Goal: Task Accomplishment & Management: Complete application form

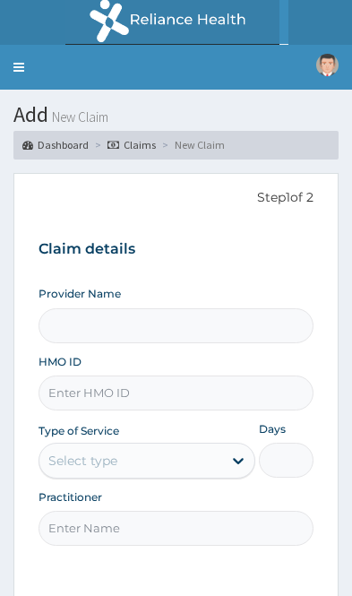
click at [200, 313] on input "Provider Name" at bounding box center [176, 325] width 275 height 35
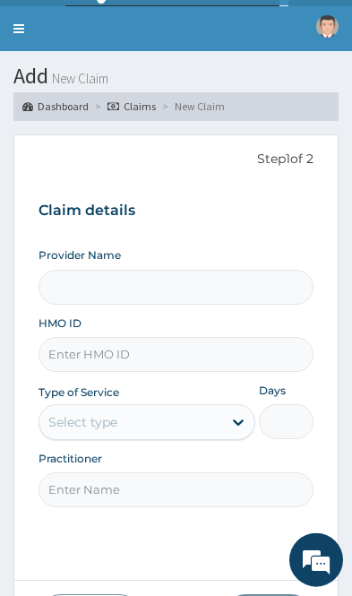
scroll to position [157, 0]
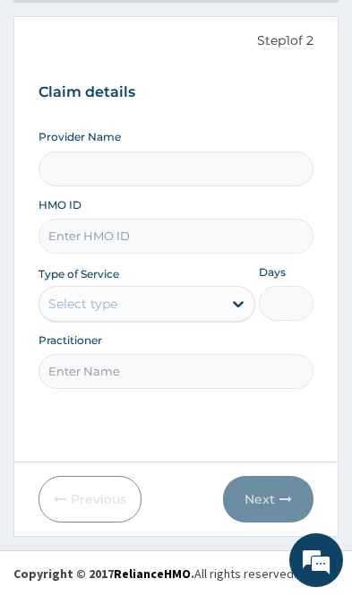
type input "Tiwa Aesthetics Clinic"
type input "1"
click at [199, 230] on input "HMO ID" at bounding box center [176, 236] width 275 height 35
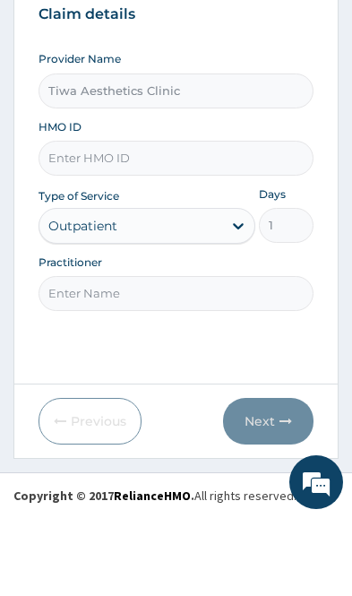
click at [136, 219] on input "HMO ID" at bounding box center [176, 236] width 275 height 35
paste input "LLD/10102/A"
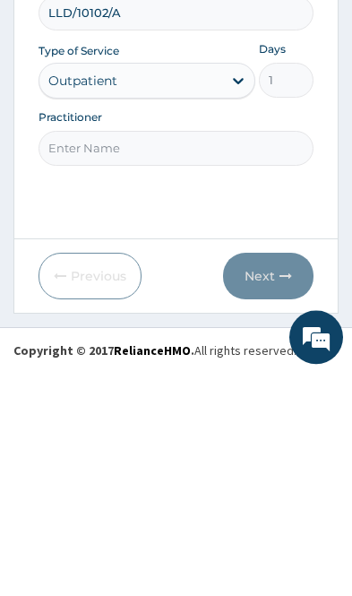
type input "LLD/10102/A"
click at [233, 354] on input "Practitioner" at bounding box center [176, 371] width 275 height 35
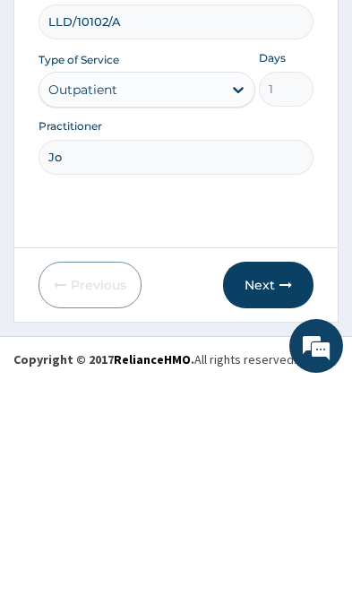
type input "Joy"
click at [275, 476] on button "Next" at bounding box center [268, 499] width 90 height 47
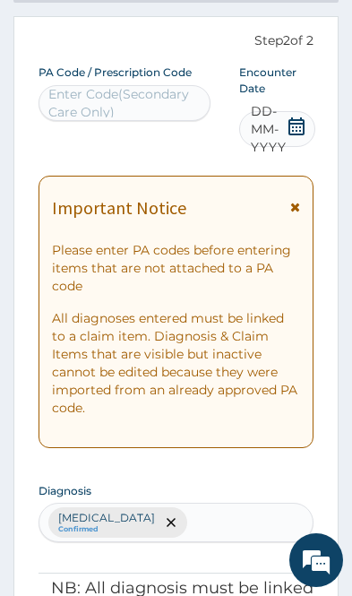
scroll to position [81, 0]
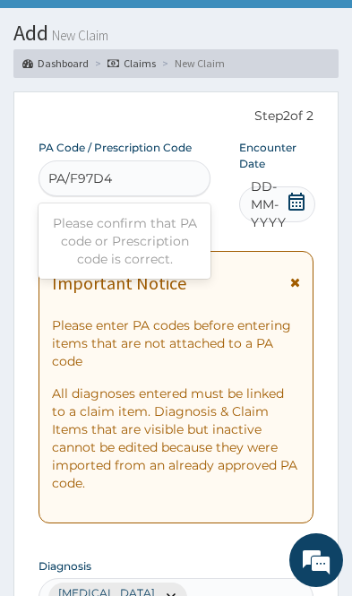
type input "PA/F97D4D"
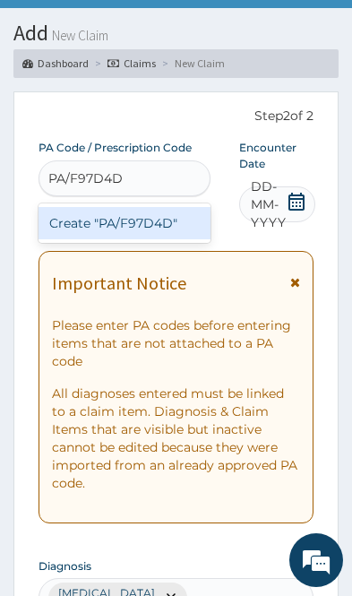
click at [170, 219] on div "Create "PA/F97D4D"" at bounding box center [125, 223] width 172 height 32
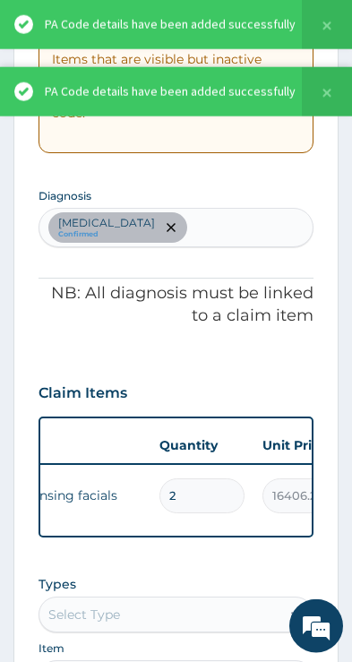
scroll to position [443, 0]
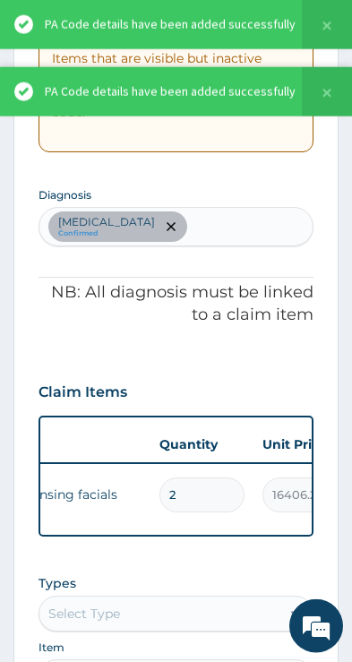
click at [203, 483] on input "2" at bounding box center [201, 494] width 85 height 35
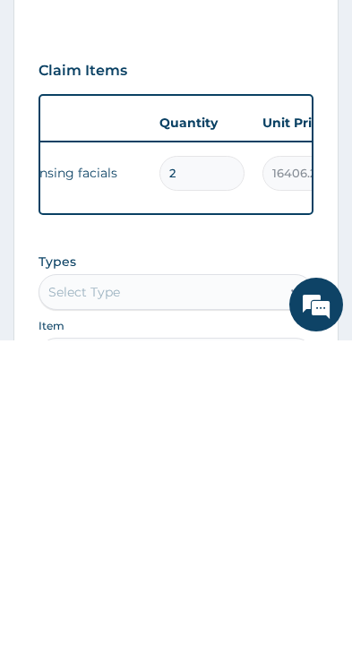
type input "0.00"
type input "1"
type input "16406.25"
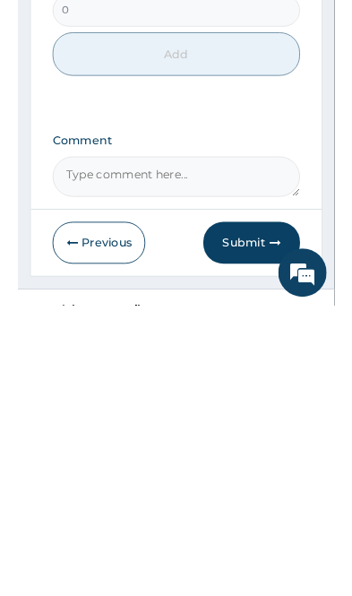
scroll to position [936, 0]
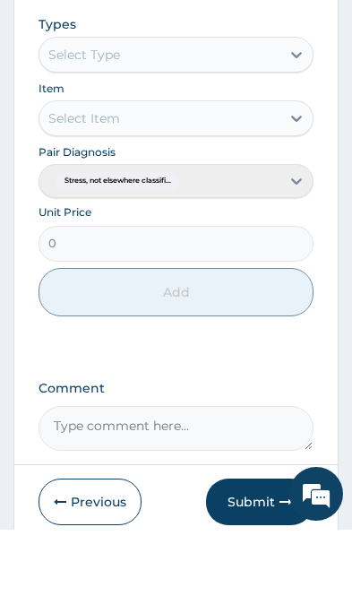
type input "1"
click at [260, 270] on div "Unit Price 0" at bounding box center [176, 298] width 275 height 56
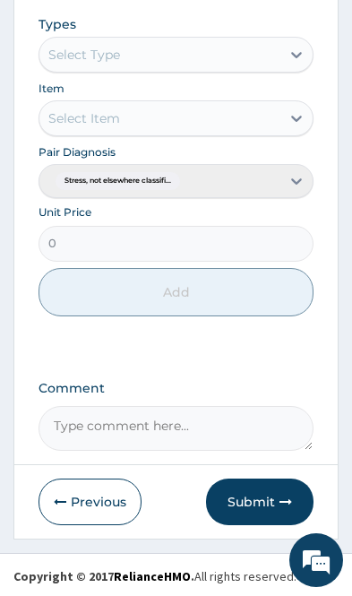
click at [262, 491] on button "Submit" at bounding box center [259, 501] width 107 height 47
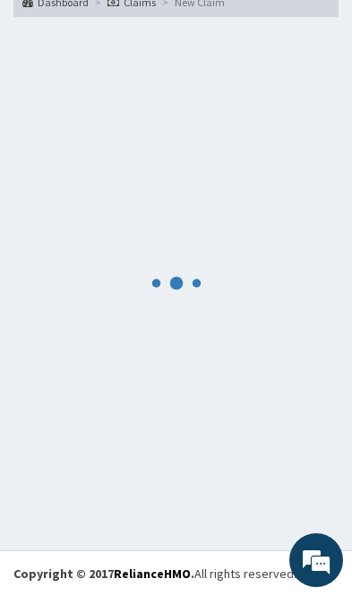
scroll to position [142, 0]
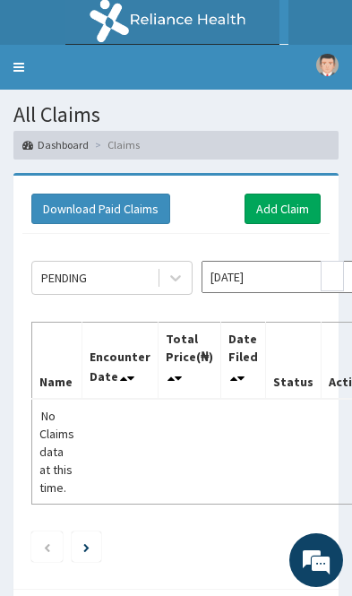
click at [296, 205] on link "Add Claim" at bounding box center [282, 208] width 76 height 30
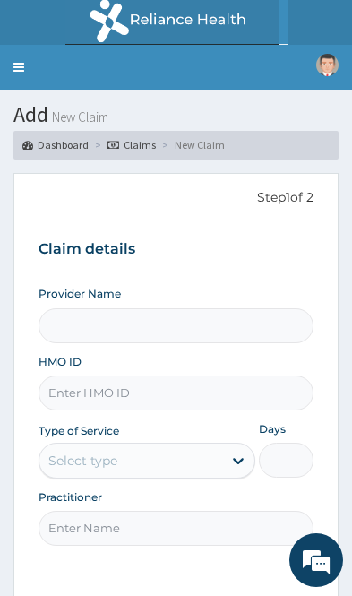
type input "Tiwa Aesthetics Clinic"
type input "1"
click at [186, 388] on input "HMO ID" at bounding box center [176, 392] width 275 height 35
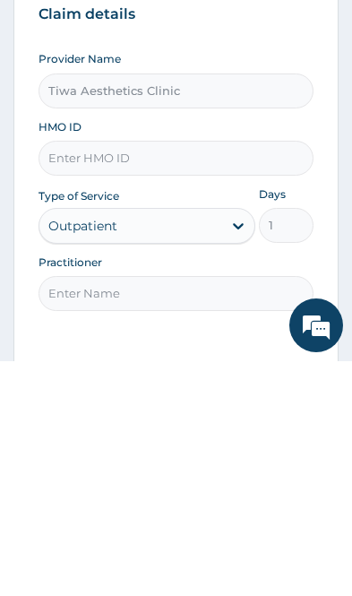
click at [168, 375] on input "HMO ID" at bounding box center [176, 392] width 275 height 35
paste input "MXZ/10003/A"
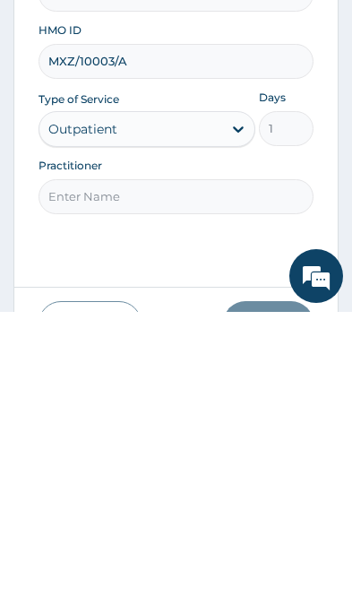
type input "MXZ/10003/A"
click at [191, 463] on input "Practitioner" at bounding box center [176, 480] width 275 height 35
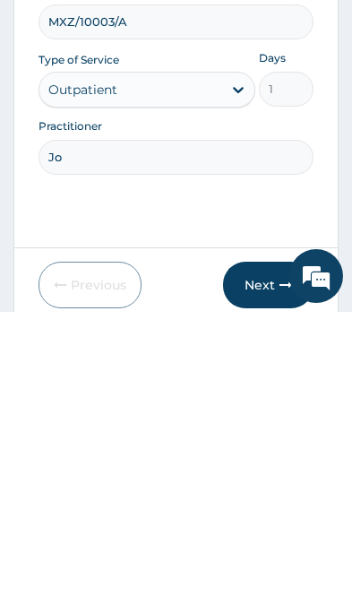
type input "Joy"
click at [259, 545] on button "Next" at bounding box center [268, 568] width 90 height 47
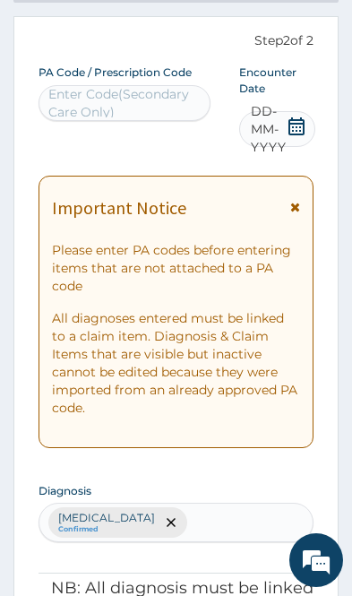
scroll to position [81, 0]
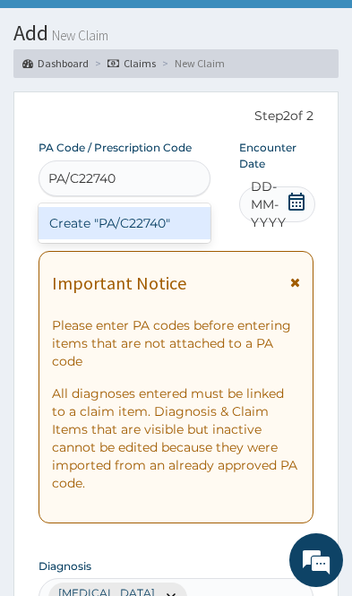
click at [169, 225] on div "Create "PA/C22740"" at bounding box center [125, 223] width 172 height 32
type input "PA/C22740"
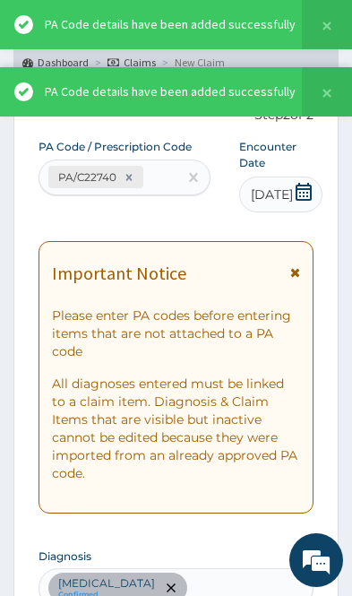
scroll to position [0, 181]
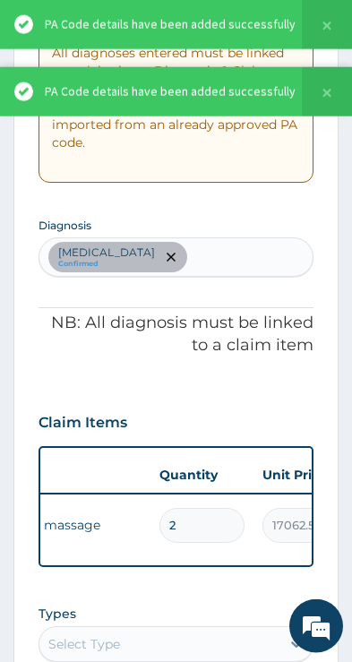
click at [205, 536] on input "2" at bounding box center [201, 525] width 85 height 35
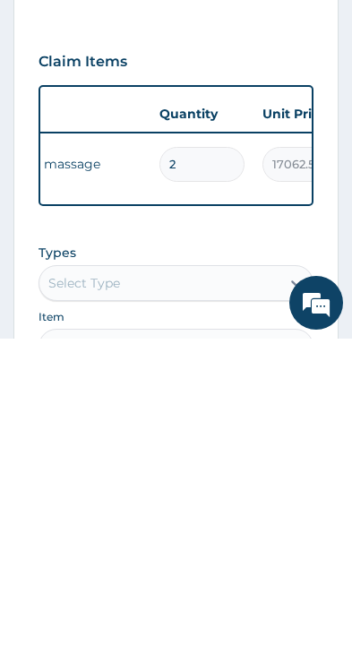
type input "0.00"
type input "1"
type input "17062.50"
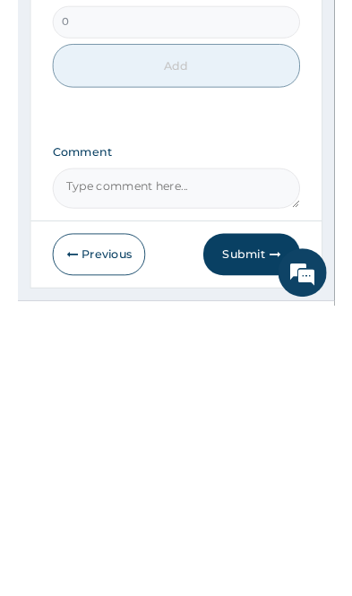
scroll to position [945, 0]
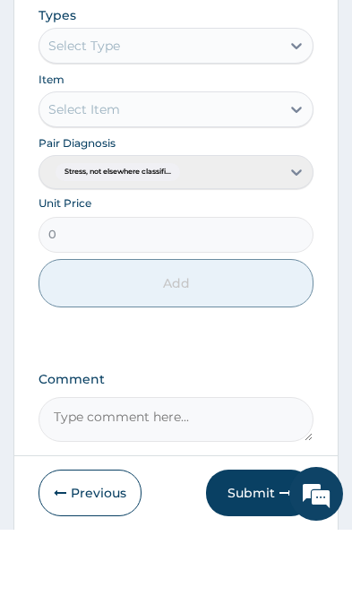
type input "1"
click at [204, 262] on div "Unit Price 0" at bounding box center [176, 290] width 275 height 56
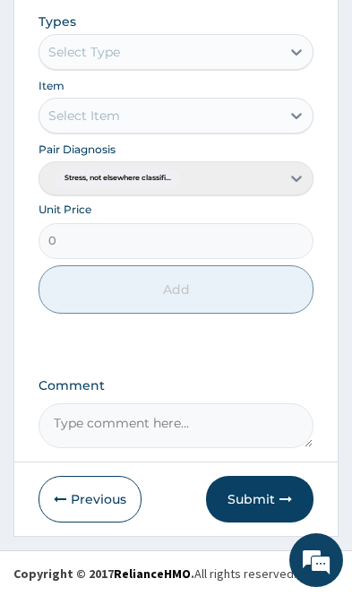
click at [266, 510] on button "Submit" at bounding box center [259, 499] width 107 height 47
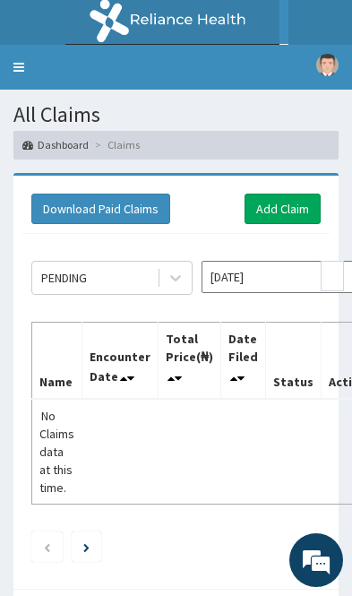
click at [269, 271] on input "[DATE]" at bounding box center [282, 277] width 161 height 32
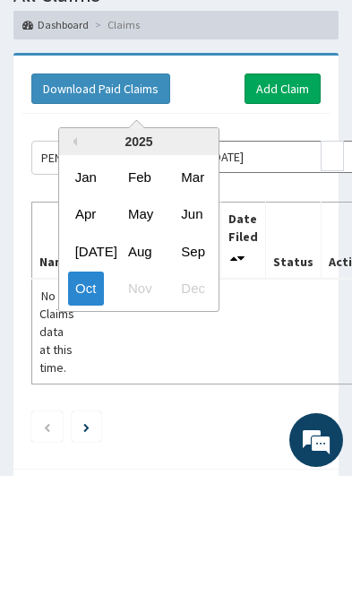
click at [200, 354] on div "Sep" at bounding box center [192, 370] width 36 height 33
type input "[DATE]"
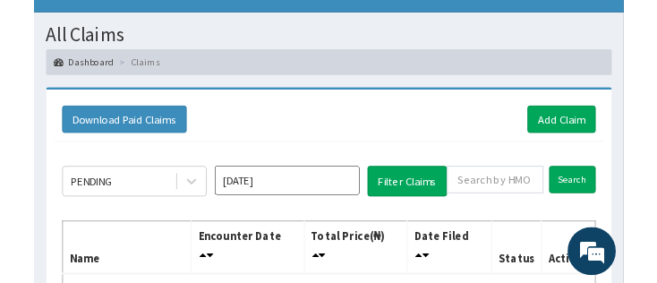
scroll to position [107, 0]
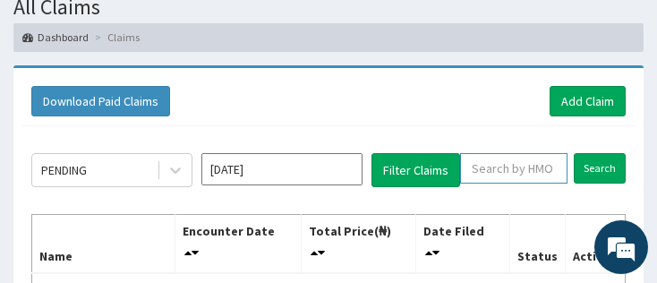
click at [351, 176] on input "text" at bounding box center [513, 168] width 107 height 30
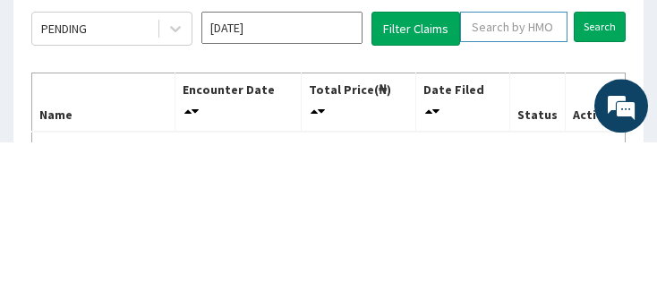
scroll to position [0, 0]
type input "Mz"
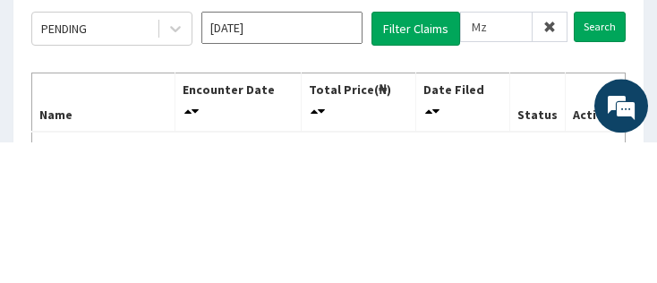
click at [351, 153] on input "Search" at bounding box center [600, 168] width 52 height 30
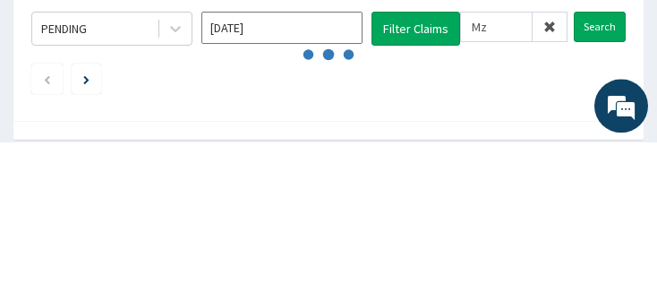
scroll to position [249, 0]
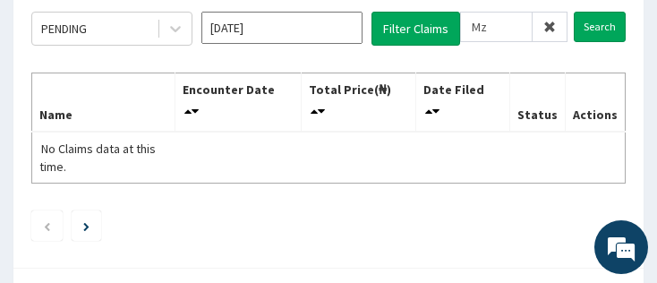
click at [351, 38] on input "Search" at bounding box center [600, 27] width 52 height 30
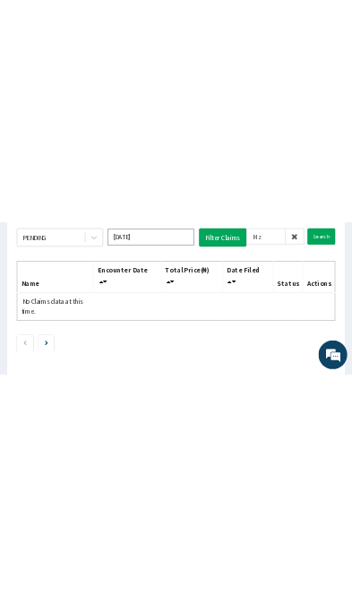
scroll to position [0, 0]
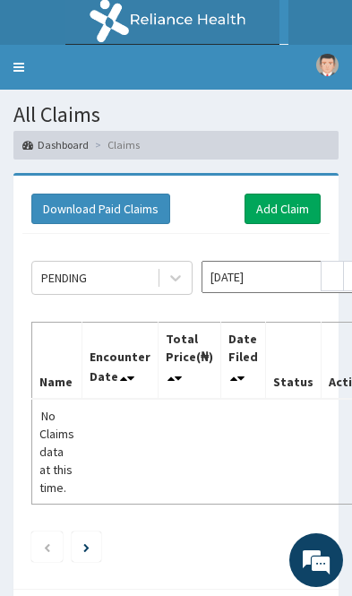
click at [23, 71] on link "Toggle navigation" at bounding box center [19, 67] width 38 height 45
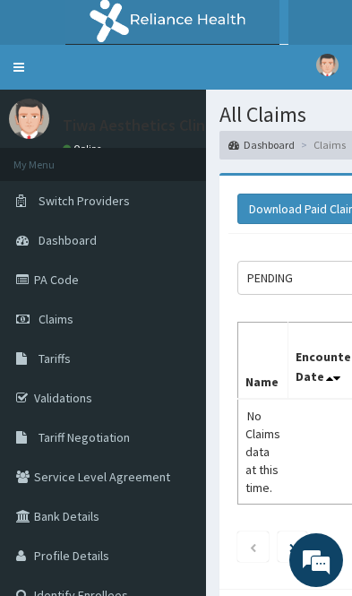
click at [84, 294] on link "PA Code" at bounding box center [103, 279] width 206 height 39
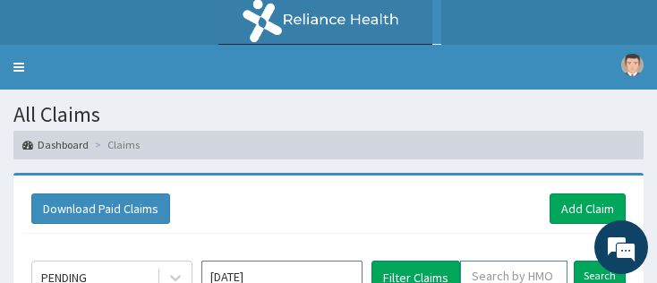
click at [351, 278] on input "text" at bounding box center [513, 276] width 107 height 30
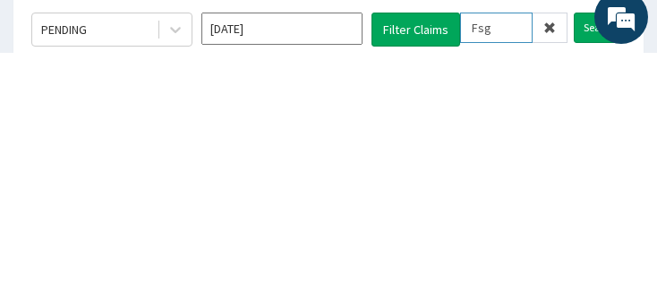
type input "Fsg"
click at [351, 243] on input "Search" at bounding box center [600, 258] width 52 height 30
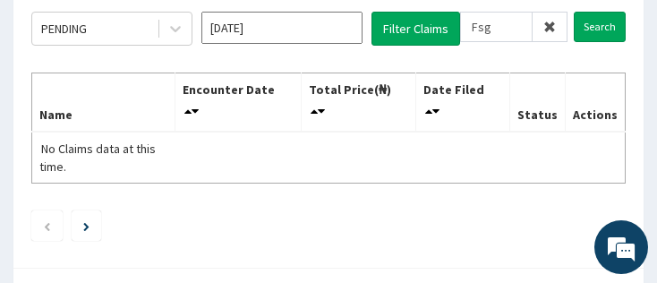
click at [351, 35] on input "Search" at bounding box center [600, 27] width 52 height 30
click at [287, 28] on input "[DATE]" at bounding box center [282, 28] width 161 height 32
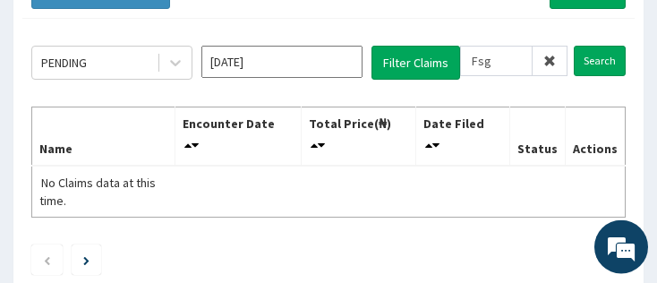
click at [295, 57] on input "[DATE]" at bounding box center [282, 62] width 161 height 32
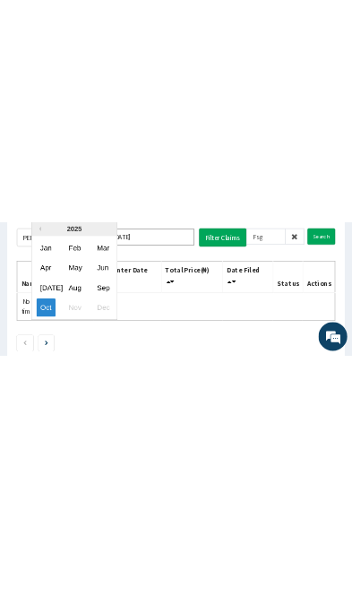
scroll to position [16, 0]
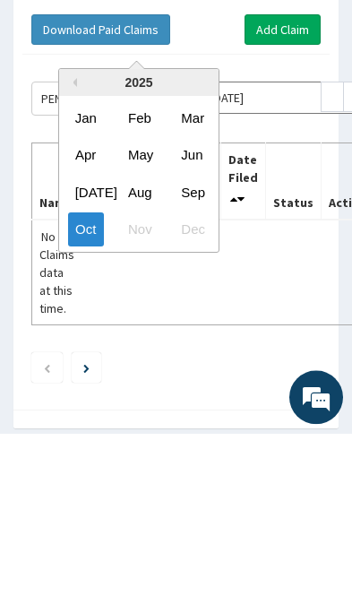
click at [200, 338] on div "Sep" at bounding box center [192, 354] width 36 height 33
type input "[DATE]"
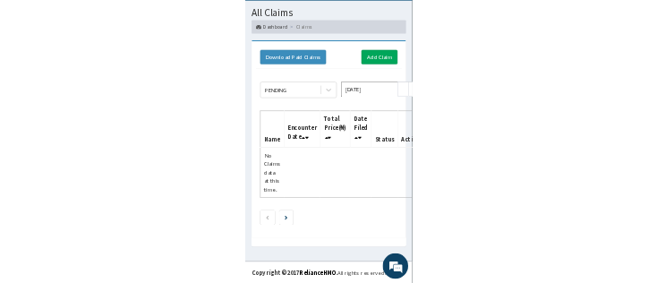
scroll to position [0, 0]
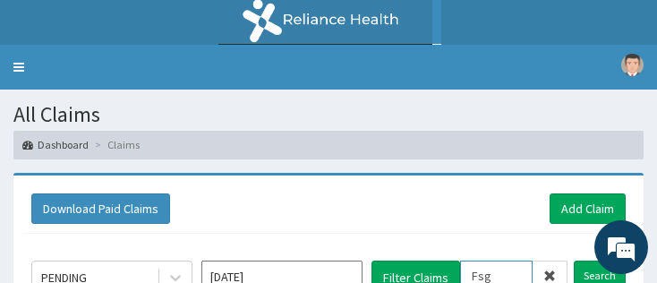
click at [351, 270] on input "Fsg" at bounding box center [496, 276] width 73 height 30
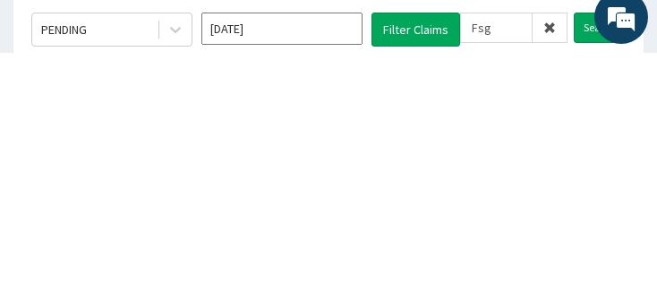
click at [351, 243] on input "Search" at bounding box center [600, 258] width 52 height 30
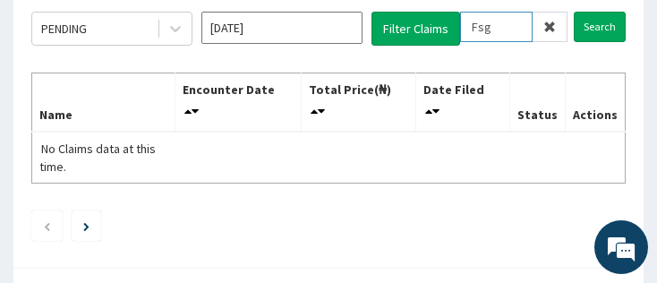
click at [351, 25] on input "Fsg" at bounding box center [496, 27] width 73 height 30
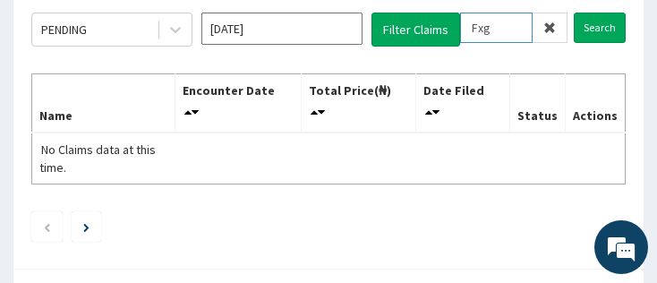
type input "Fxg"
click at [351, 30] on input "Search" at bounding box center [600, 28] width 52 height 30
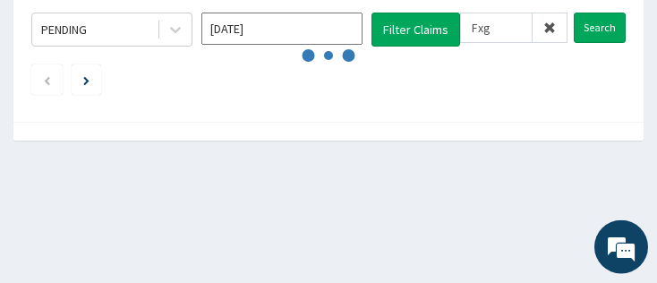
scroll to position [249, 0]
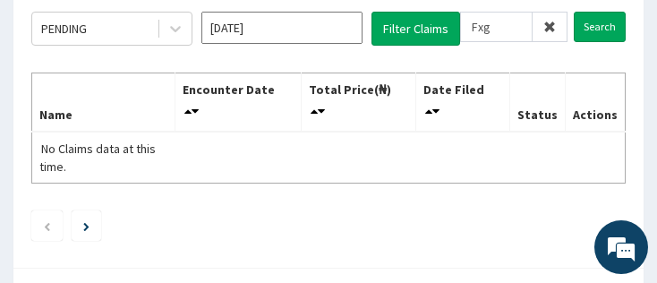
click at [351, 33] on input "Search" at bounding box center [600, 27] width 52 height 30
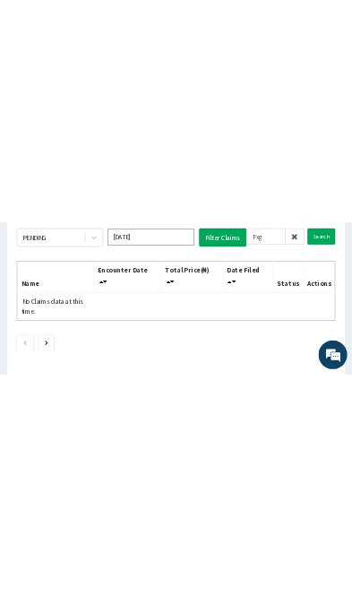
scroll to position [0, 0]
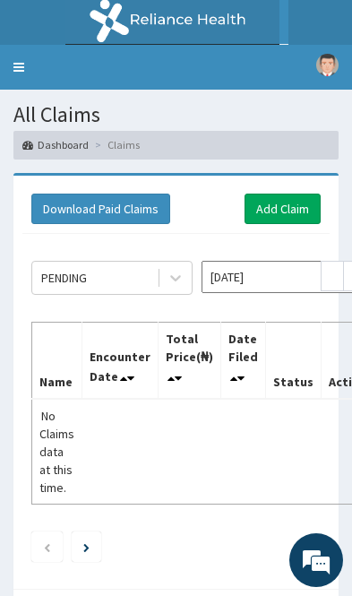
click at [14, 48] on link "Toggle navigation" at bounding box center [19, 67] width 38 height 45
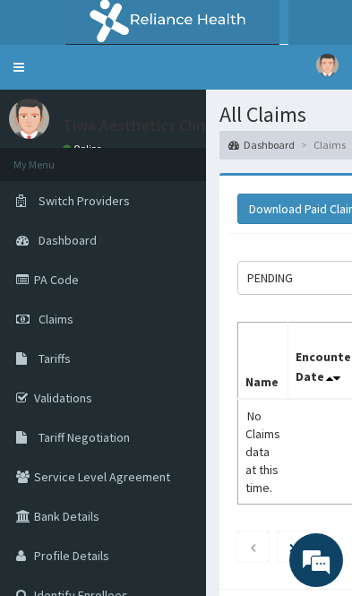
click at [124, 325] on link "Claims" at bounding box center [103, 318] width 206 height 39
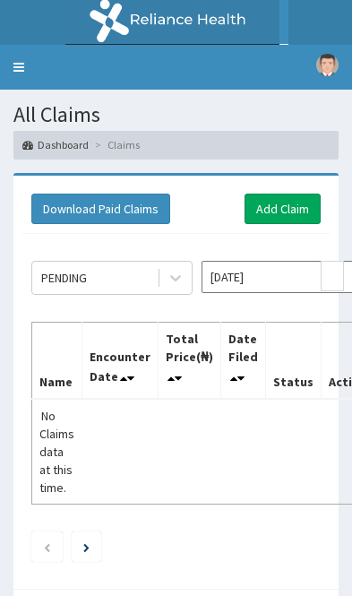
click at [287, 275] on input "Oct 2025" at bounding box center [282, 277] width 161 height 32
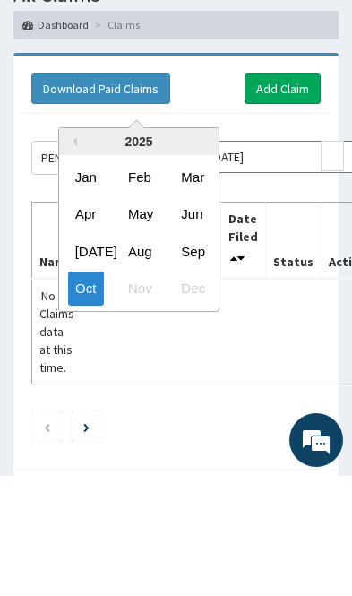
click at [203, 354] on div "Sep" at bounding box center [192, 370] width 36 height 33
type input "Sep 2025"
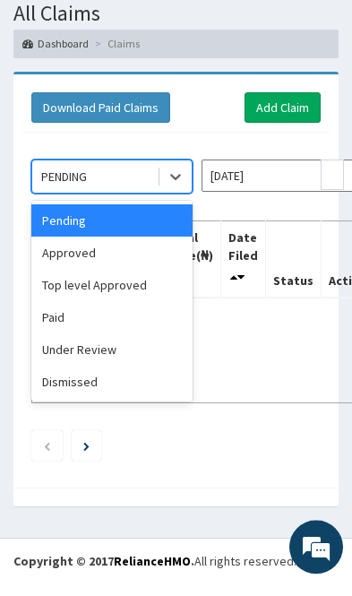
click at [133, 254] on div "Approved" at bounding box center [111, 266] width 161 height 32
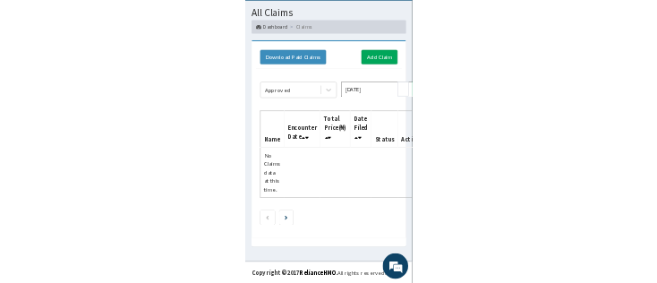
scroll to position [0, 0]
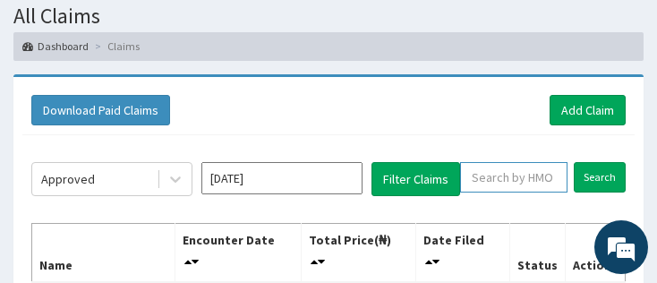
click at [351, 176] on input "text" at bounding box center [513, 177] width 107 height 30
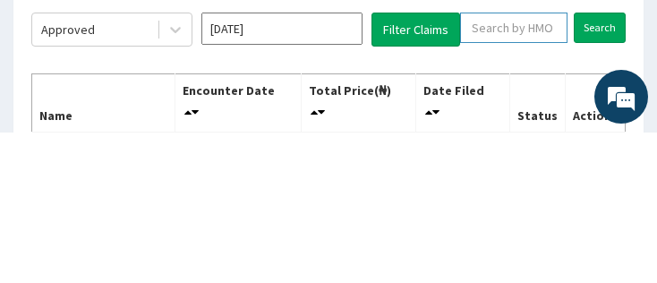
click at [351, 163] on input "text" at bounding box center [513, 178] width 107 height 30
paste input "FSG/10003/B"
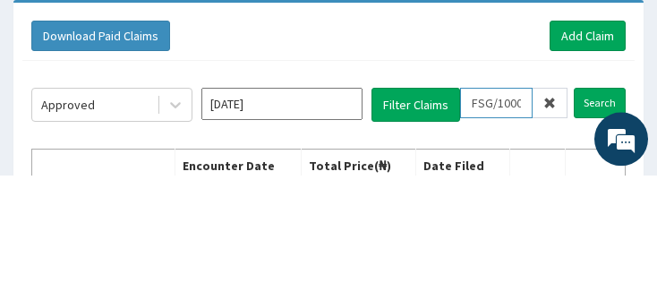
type input "FSG/10003/B"
click at [351, 129] on link "Add Claim" at bounding box center [588, 144] width 76 height 30
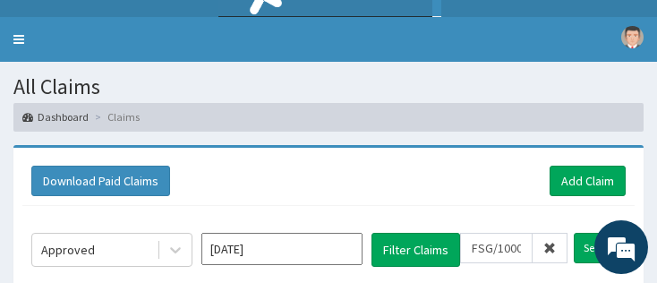
click at [351, 254] on input "Search" at bounding box center [600, 248] width 52 height 30
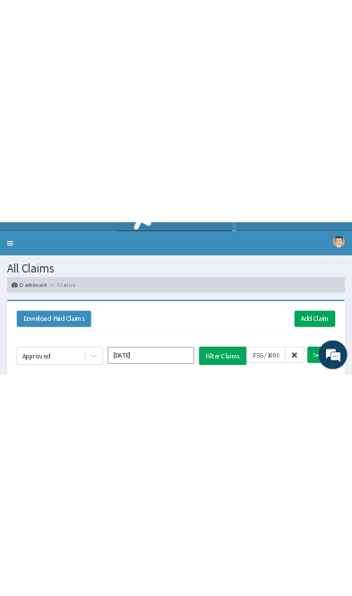
scroll to position [0, 0]
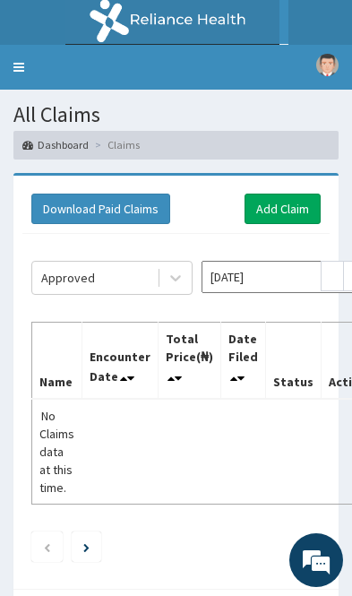
click at [273, 208] on link "Add Claim" at bounding box center [282, 208] width 76 height 30
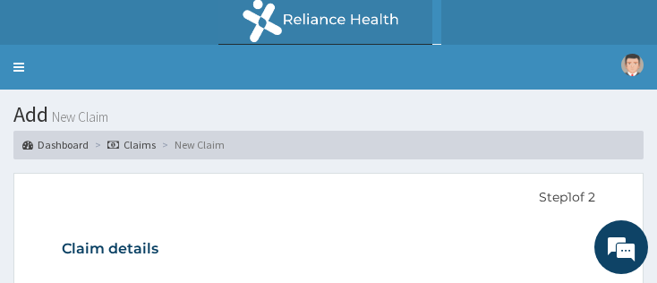
type input "Tiwa Aesthetics Clinic"
type input "1"
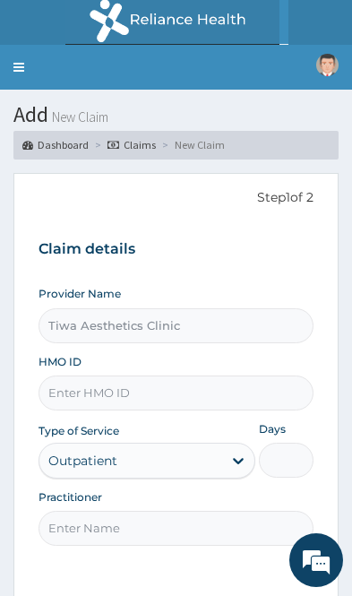
type input "Tiwa Aesthetics Clinic"
type input "1"
click at [16, 76] on link "Toggle navigation" at bounding box center [19, 67] width 38 height 45
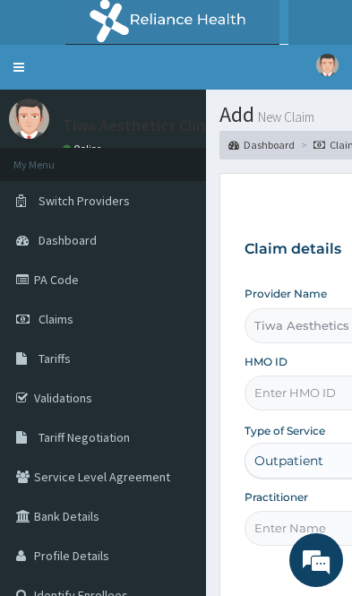
click at [142, 284] on link "PA Code" at bounding box center [103, 279] width 206 height 39
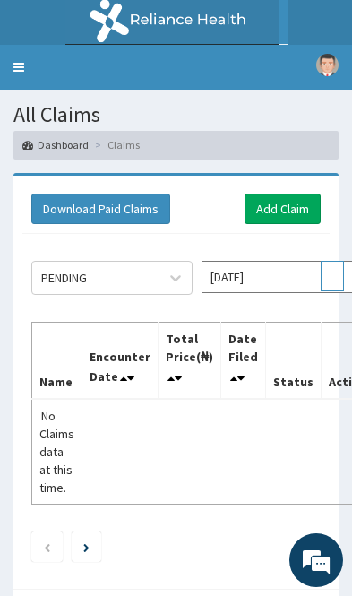
click at [325, 272] on input "text" at bounding box center [332, 276] width 23 height 30
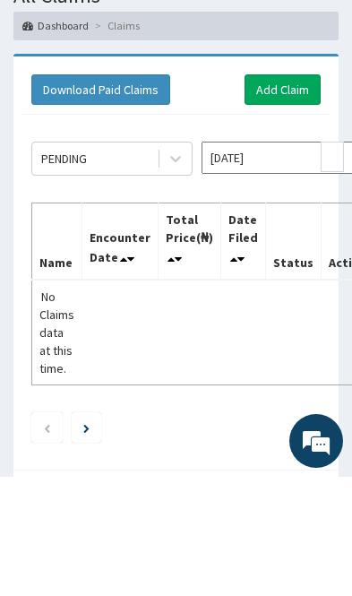
click at [293, 261] on input "[DATE]" at bounding box center [282, 277] width 161 height 32
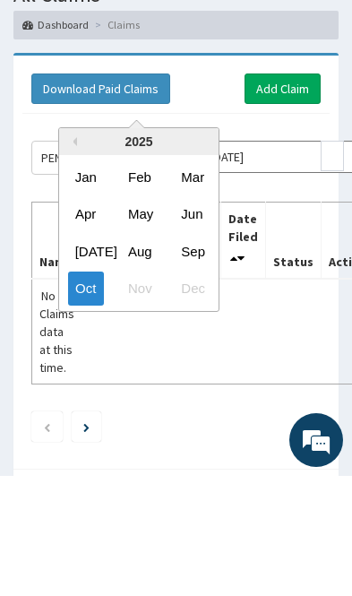
click at [195, 354] on div "Sep" at bounding box center [192, 370] width 36 height 33
type input "[DATE]"
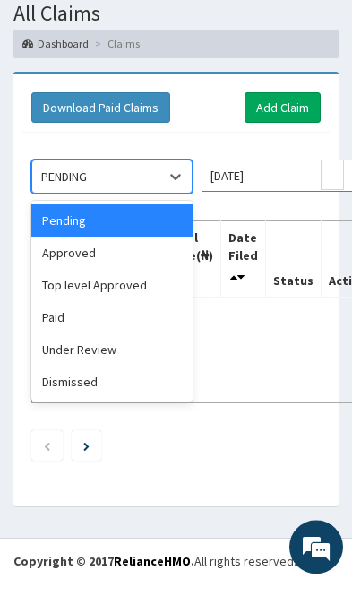
click at [116, 218] on div "Pending" at bounding box center [111, 234] width 161 height 32
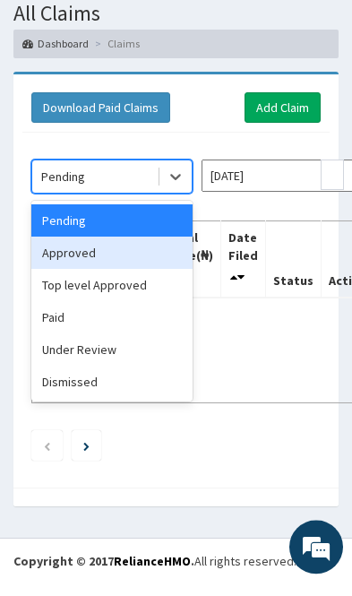
click at [120, 253] on div "Approved" at bounding box center [111, 266] width 161 height 32
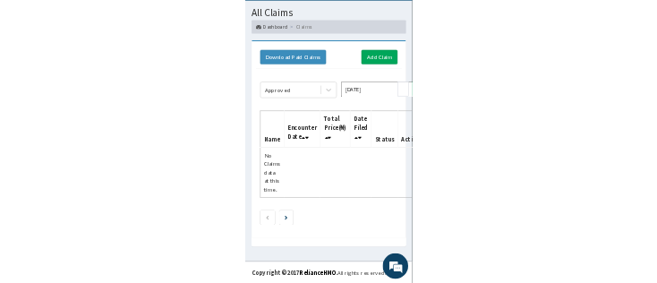
scroll to position [0, 0]
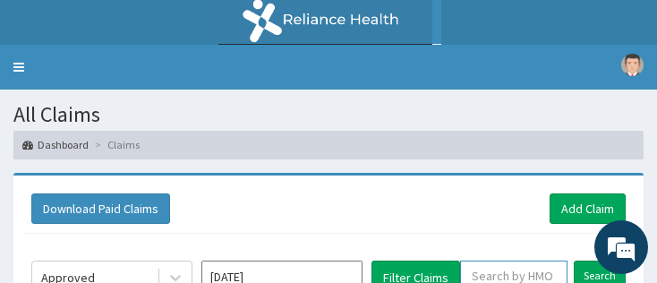
click at [351, 268] on input "text" at bounding box center [513, 276] width 107 height 30
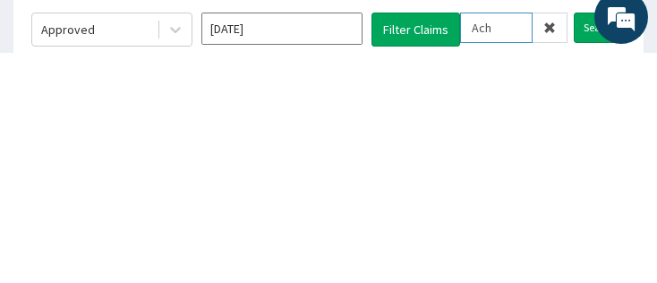
type input "Ach"
click at [351, 243] on input "Search" at bounding box center [600, 258] width 52 height 30
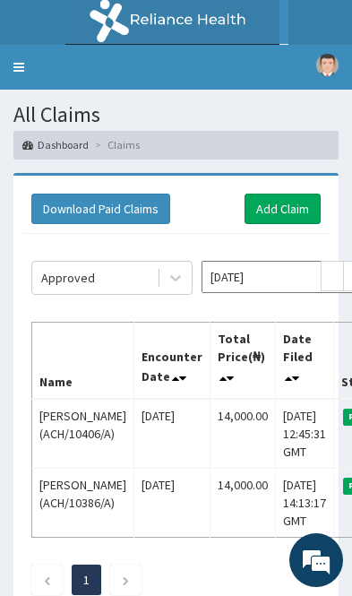
click at [25, 74] on link "Toggle navigation" at bounding box center [19, 67] width 38 height 45
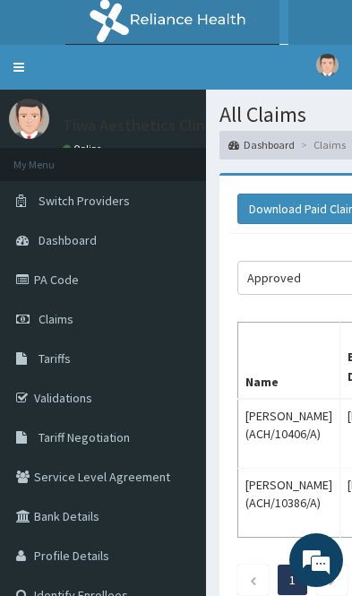
click at [131, 322] on link "Claims" at bounding box center [103, 318] width 206 height 39
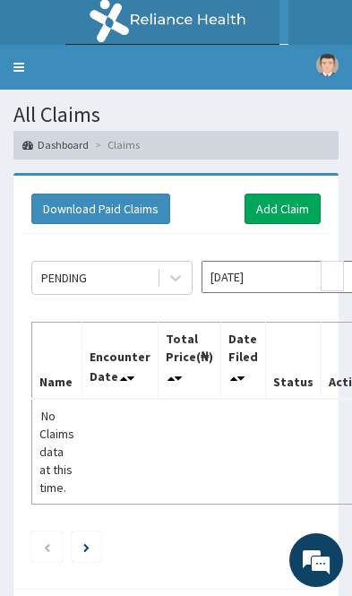
click at [285, 208] on link "Add Claim" at bounding box center [282, 208] width 76 height 30
click at [299, 206] on link "Add Claim" at bounding box center [282, 208] width 76 height 30
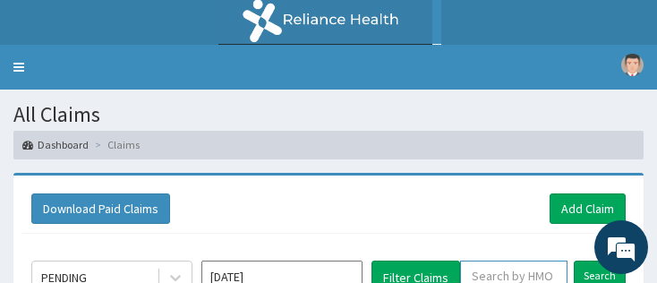
click at [351, 280] on input "text" at bounding box center [513, 276] width 107 height 30
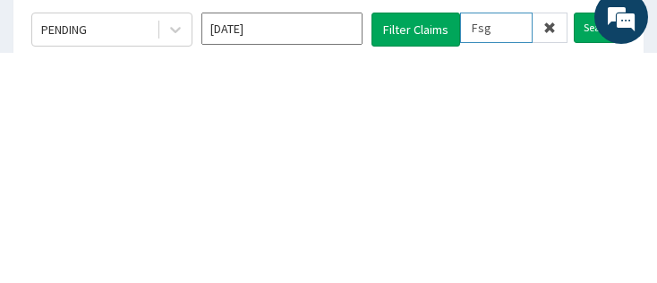
type input "Fsg"
click at [351, 243] on input "Search" at bounding box center [600, 258] width 52 height 30
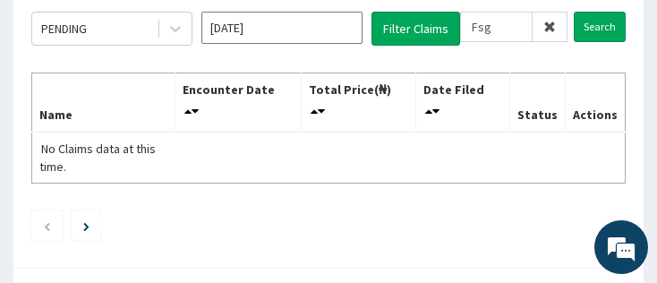
click at [351, 27] on input "Search" at bounding box center [600, 27] width 52 height 30
click at [351, 24] on input "Search" at bounding box center [600, 27] width 52 height 30
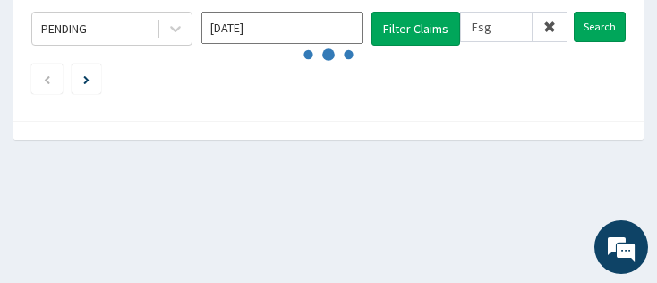
click at [351, 27] on input "Search" at bounding box center [600, 27] width 52 height 30
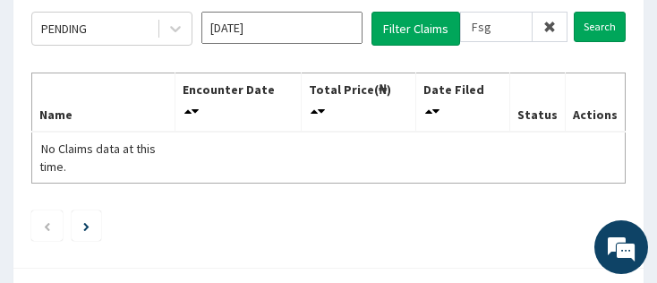
click at [351, 21] on input "Search" at bounding box center [600, 27] width 52 height 30
click at [302, 26] on input "Oct 2025" at bounding box center [282, 28] width 161 height 32
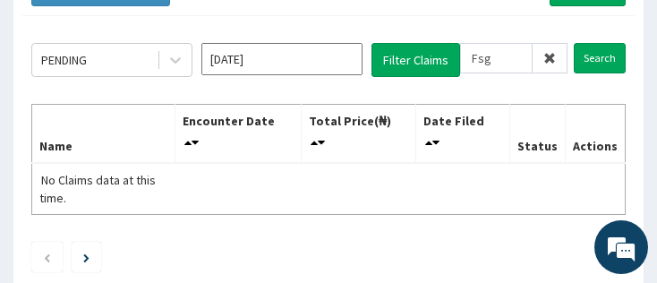
click at [319, 56] on input "Oct 2025" at bounding box center [282, 59] width 161 height 32
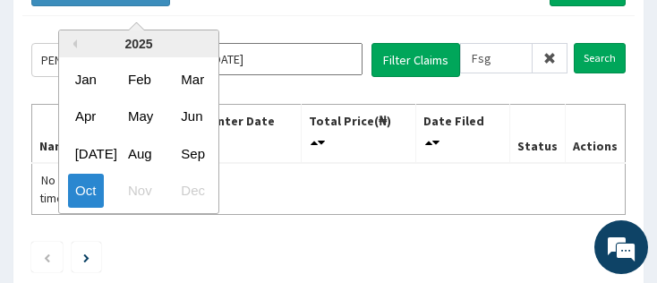
scroll to position [218, 0]
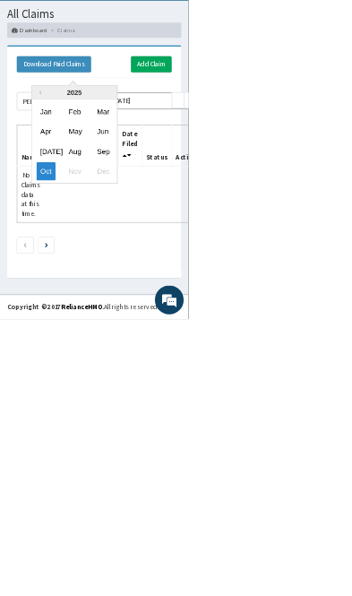
scroll to position [64, 0]
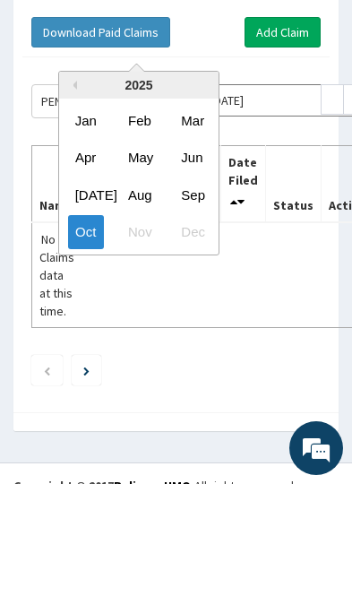
click at [197, 289] on div "Sep" at bounding box center [192, 305] width 36 height 33
type input "Sep 2025"
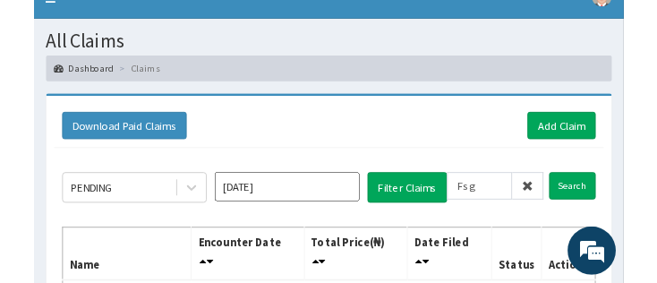
scroll to position [107, 0]
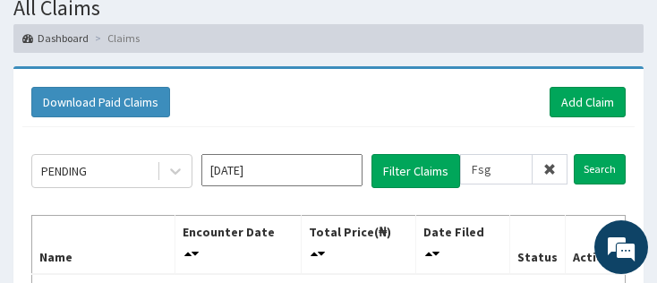
click at [351, 172] on input "Search" at bounding box center [600, 169] width 52 height 30
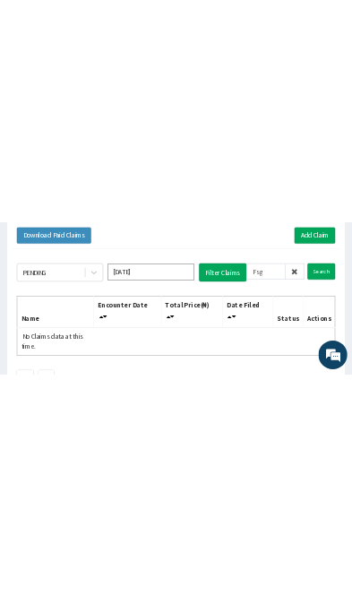
scroll to position [0, 0]
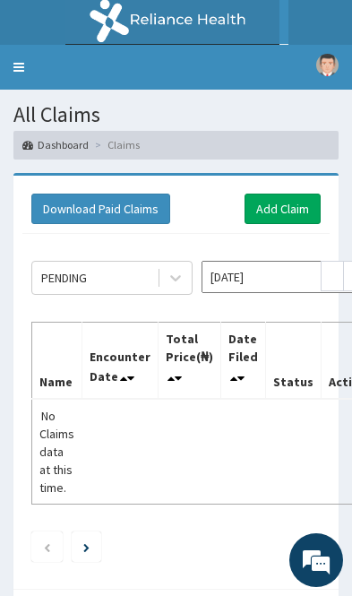
click at [296, 209] on link "Add Claim" at bounding box center [282, 208] width 76 height 30
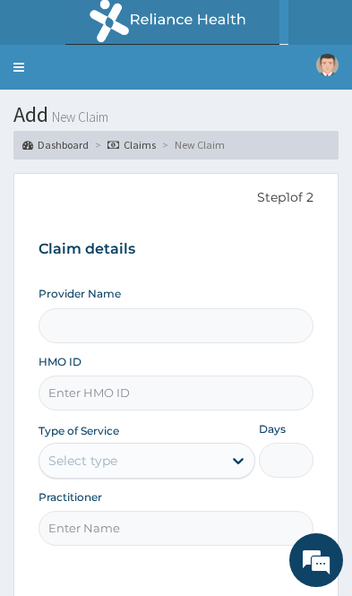
type input "Tiwa Aesthetics Clinic"
type input "1"
click at [175, 390] on input "HMO ID" at bounding box center [176, 392] width 275 height 35
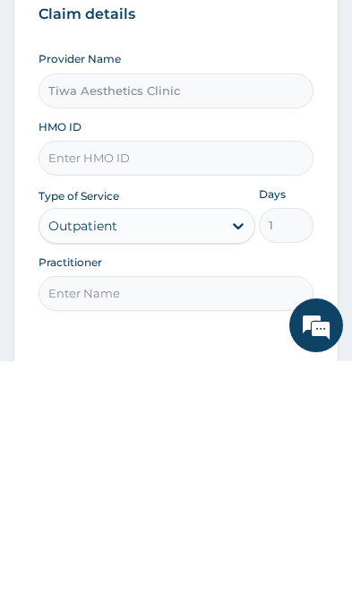
click at [176, 375] on input "HMO ID" at bounding box center [176, 392] width 275 height 35
paste input "FSG/10003/B"
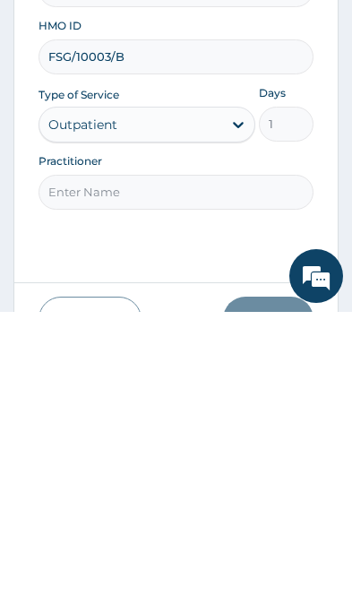
type input "FSG/10003/B"
click at [205, 459] on input "Practitioner" at bounding box center [176, 476] width 275 height 35
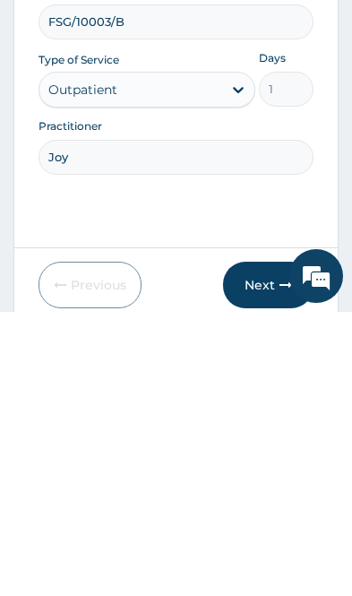
type input "Joy"
click at [237, 215] on div "Step 1 of 2 Claim details Provider Name Tiwa Aesthetics Clinic HMO ID FSG/10003…" at bounding box center [176, 309] width 275 height 417
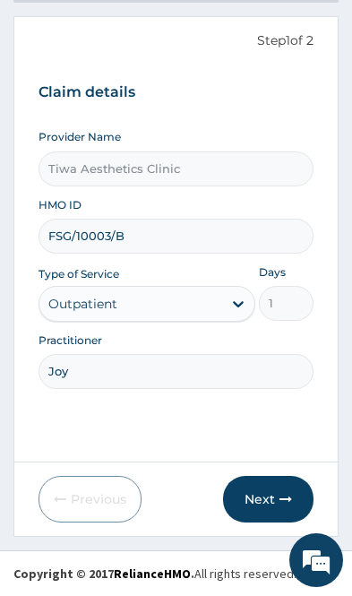
click at [276, 502] on button "Next" at bounding box center [268, 499] width 90 height 47
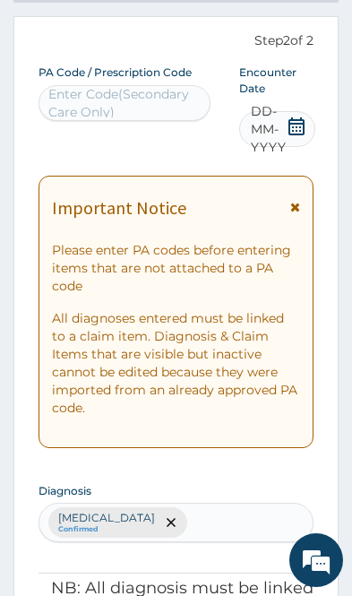
scroll to position [81, 0]
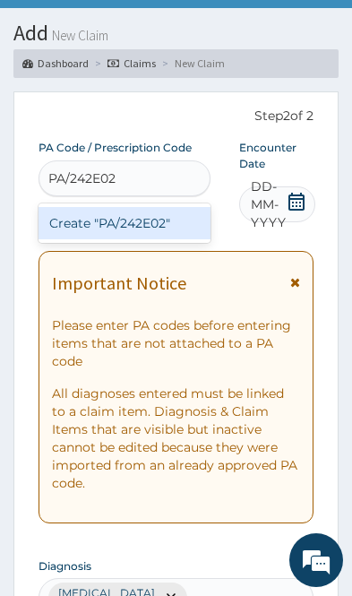
click at [105, 225] on div "Create "PA/242E02"" at bounding box center [125, 223] width 172 height 32
type input "PA/242E02"
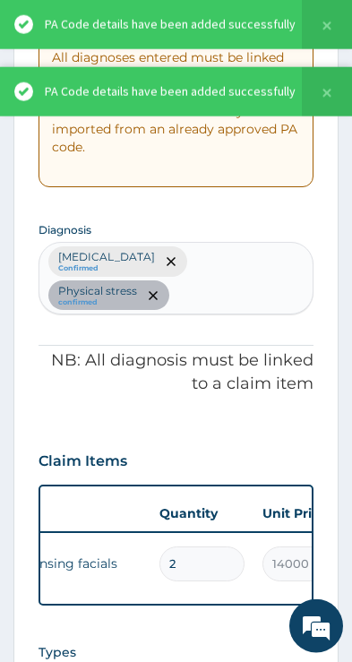
scroll to position [409, 0]
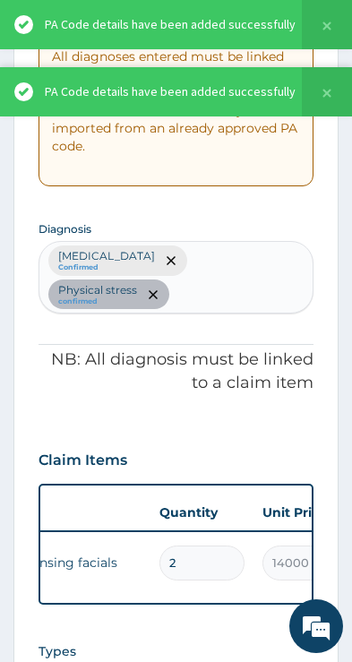
click at [201, 571] on input "2" at bounding box center [201, 562] width 85 height 35
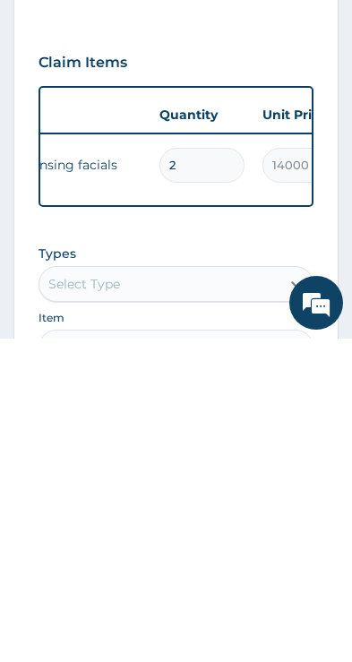
type input "0.00"
type input "1"
type input "14000.00"
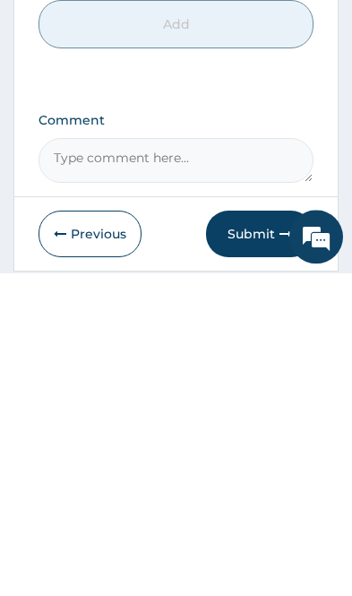
scroll to position [1044, 0]
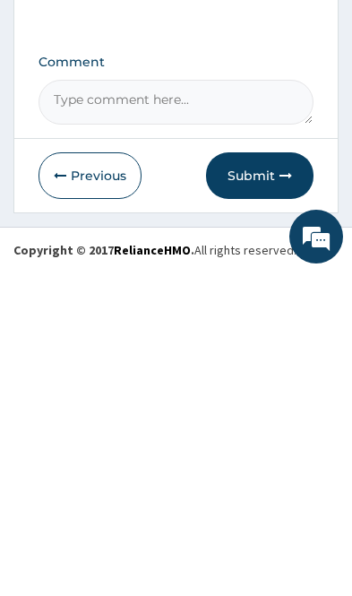
type input "1"
click at [270, 476] on button "Submit" at bounding box center [259, 499] width 107 height 47
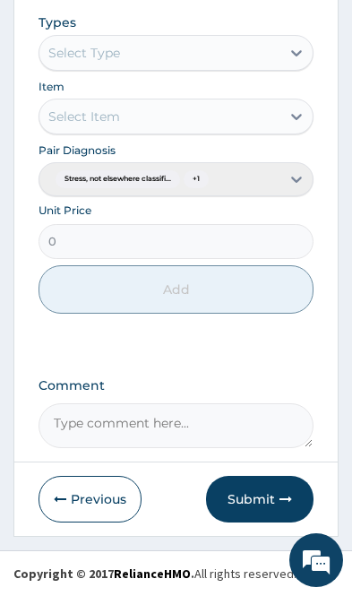
click at [264, 502] on button "Submit" at bounding box center [259, 499] width 107 height 47
click at [264, 496] on button "Submit" at bounding box center [259, 499] width 107 height 47
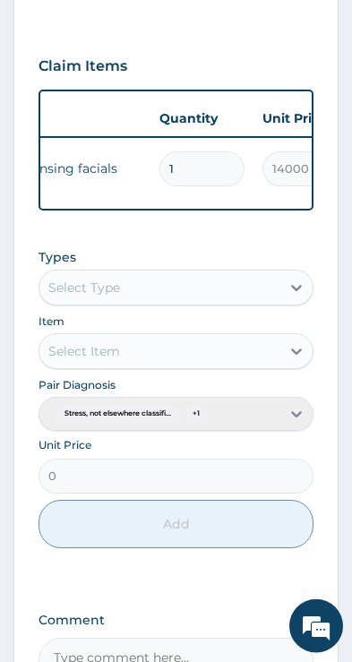
scroll to position [804, 0]
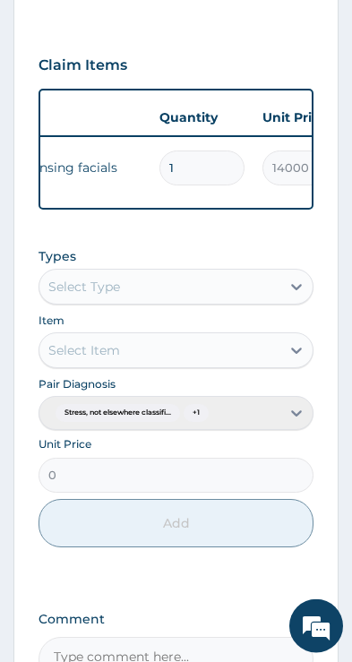
click at [294, 417] on div "Pair Diagnosis Stress, not elsewhere classifi... + 1" at bounding box center [176, 402] width 275 height 56
click at [167, 417] on div "Pair Diagnosis Stress, not elsewhere classifi... + 1" at bounding box center [176, 402] width 275 height 56
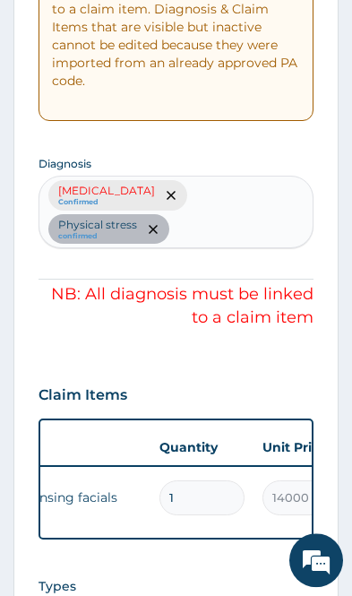
scroll to position [474, 0]
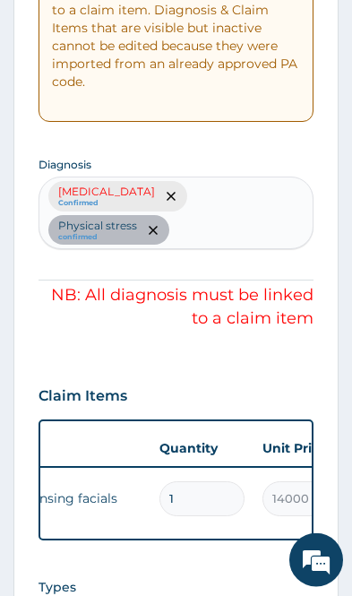
click at [87, 234] on div "Stress, not elsewhere classified Confirmed Physical stress confirmed" at bounding box center [176, 212] width 275 height 73
click at [237, 203] on div "Stress, not elsewhere classified Confirmed Physical stress confirmed" at bounding box center [176, 212] width 275 height 73
click at [231, 205] on div "Stress, not elsewhere classified Confirmed Physical stress confirmed" at bounding box center [176, 212] width 275 height 73
click at [231, 201] on div "Stress, not elsewhere classified Confirmed Physical stress confirmed" at bounding box center [176, 212] width 275 height 73
click at [231, 200] on div "Stress, not elsewhere classified Confirmed Physical stress confirmed" at bounding box center [176, 212] width 275 height 73
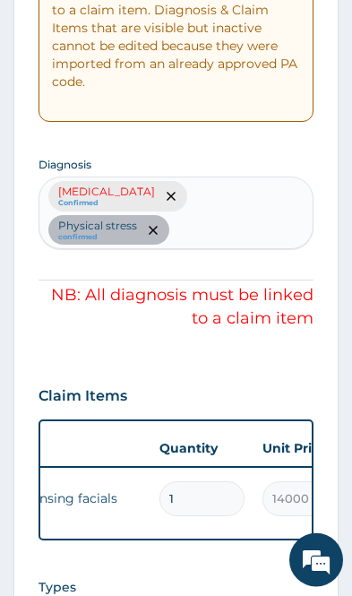
click at [244, 195] on div "[MEDICAL_DATA] Confirmed Physical stress confirmed" at bounding box center [176, 212] width 275 height 73
click at [244, 194] on div "[MEDICAL_DATA] Confirmed Physical stress confirmed" at bounding box center [176, 212] width 275 height 73
click at [236, 199] on div "[MEDICAL_DATA] Confirmed Physical stress confirmed" at bounding box center [176, 212] width 275 height 73
click at [236, 198] on div "[MEDICAL_DATA] Confirmed Physical stress confirmed" at bounding box center [176, 212] width 275 height 73
click at [238, 201] on div "[MEDICAL_DATA] Confirmed Physical stress confirmed" at bounding box center [176, 212] width 275 height 73
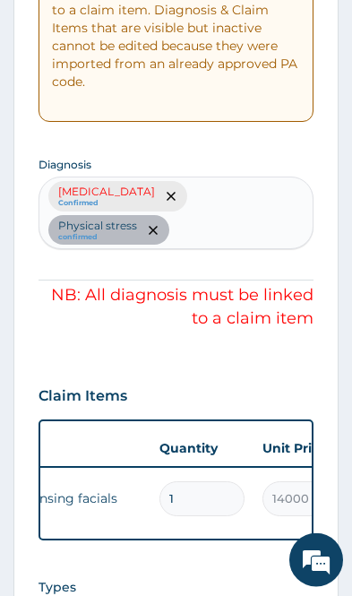
click at [238, 200] on div "[MEDICAL_DATA] Confirmed Physical stress confirmed" at bounding box center [176, 212] width 275 height 73
click at [244, 195] on div "[MEDICAL_DATA] Confirmed Physical stress confirmed" at bounding box center [176, 212] width 275 height 73
click at [244, 194] on div "[MEDICAL_DATA] Confirmed Physical stress confirmed" at bounding box center [176, 212] width 275 height 73
click at [232, 202] on div "[MEDICAL_DATA] Confirmed Physical stress confirmed" at bounding box center [176, 212] width 275 height 73
click at [232, 201] on div "[MEDICAL_DATA] Confirmed Physical stress confirmed" at bounding box center [176, 212] width 275 height 73
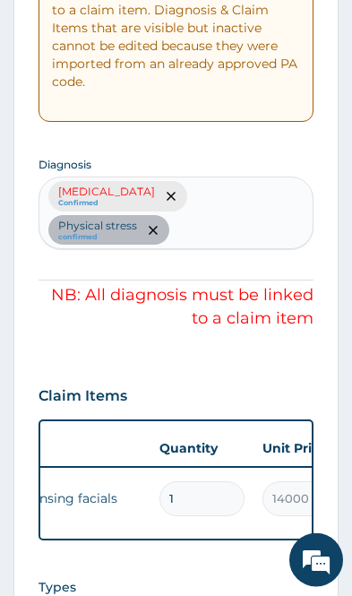
click at [229, 200] on div "[MEDICAL_DATA] Confirmed Physical stress confirmed" at bounding box center [176, 212] width 275 height 73
click at [226, 199] on div "[MEDICAL_DATA] Confirmed Physical stress confirmed" at bounding box center [176, 212] width 275 height 73
click at [154, 237] on div "[MEDICAL_DATA] Confirmed Physical stress confirmed" at bounding box center [176, 212] width 275 height 73
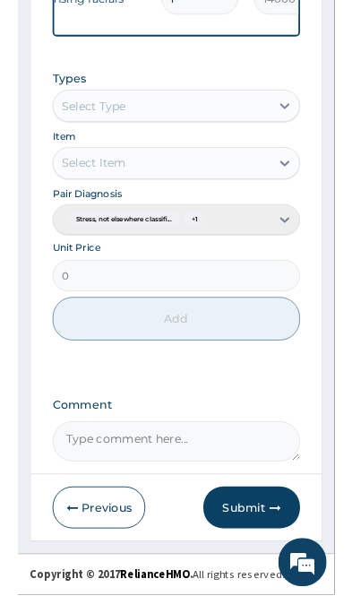
scroll to position [1005, 0]
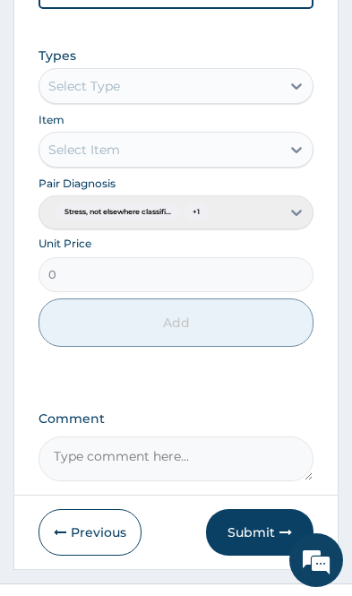
click at [249, 544] on button "Submit" at bounding box center [259, 532] width 107 height 47
click at [260, 538] on button "Submit" at bounding box center [259, 532] width 107 height 47
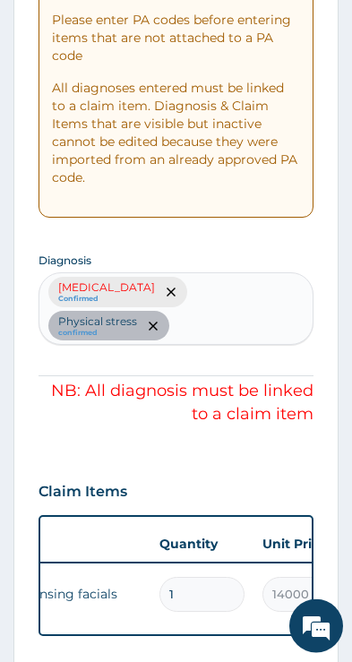
scroll to position [379, 0]
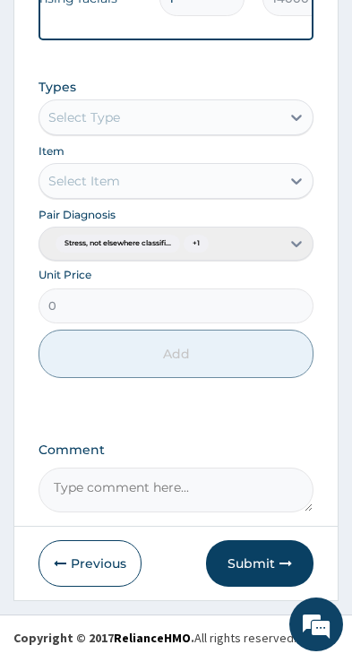
click at [245, 542] on button "Submit" at bounding box center [259, 565] width 107 height 47
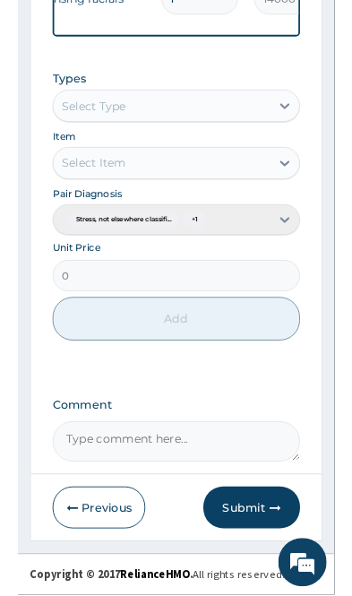
scroll to position [1007, 0]
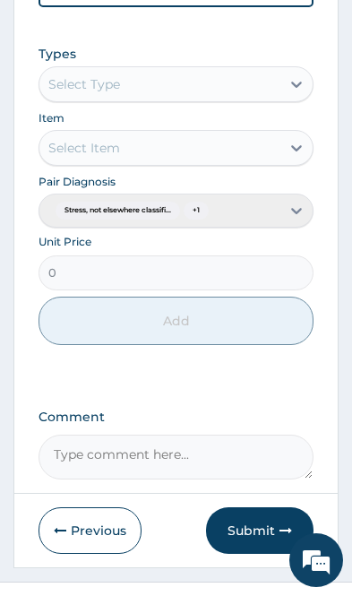
click at [245, 523] on button "Submit" at bounding box center [259, 530] width 107 height 47
click at [245, 534] on button "Submit" at bounding box center [259, 530] width 107 height 47
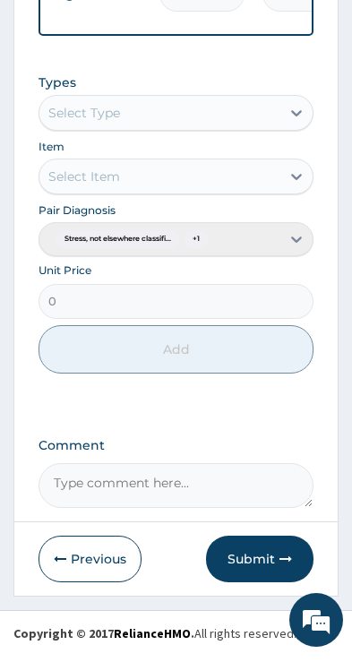
click at [234, 543] on button "Submit" at bounding box center [259, 565] width 107 height 47
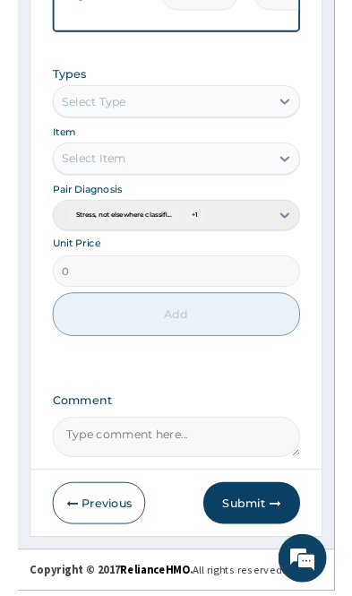
scroll to position [1012, 0]
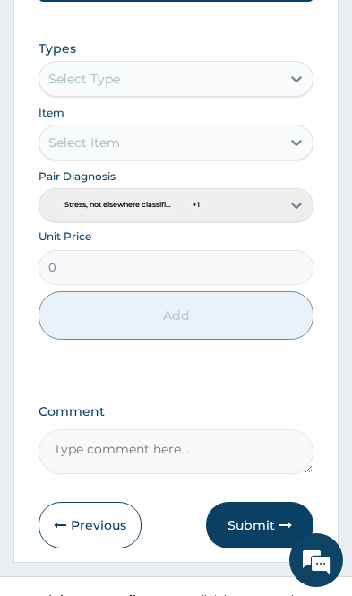
click at [262, 522] on button "Submit" at bounding box center [259, 525] width 107 height 47
click at [247, 534] on button "Submit" at bounding box center [259, 525] width 107 height 47
click at [247, 533] on button "Submit" at bounding box center [259, 525] width 107 height 47
click at [243, 539] on button "Submit" at bounding box center [259, 525] width 107 height 47
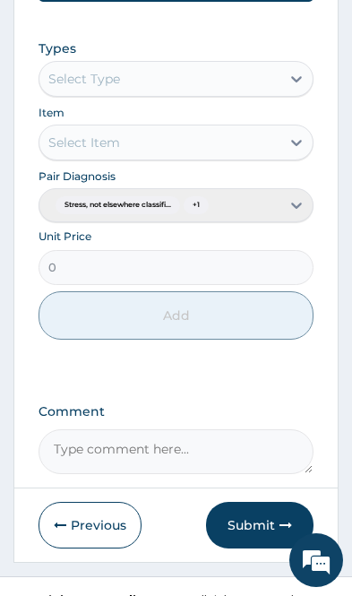
click at [242, 538] on button "Submit" at bounding box center [259, 525] width 107 height 47
click at [243, 543] on button "Submit" at bounding box center [259, 525] width 107 height 47
click at [242, 543] on button "Submit" at bounding box center [259, 525] width 107 height 47
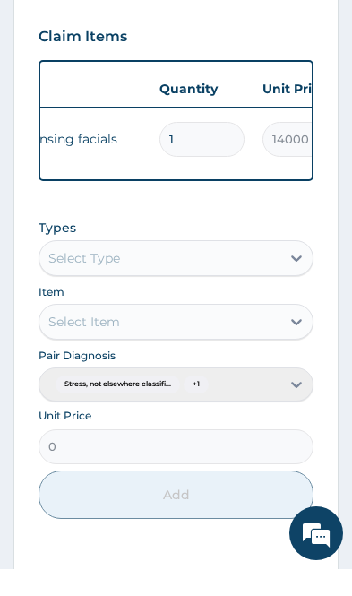
scroll to position [833, 0]
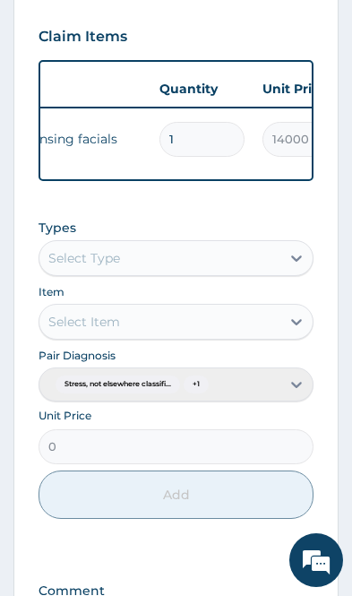
click at [289, 393] on div "Pair Diagnosis Stress, not elsewhere classifi... + 1" at bounding box center [176, 374] width 275 height 56
click at [287, 400] on div "Pair Diagnosis Stress, not elsewhere classifi... + 1" at bounding box center [176, 374] width 275 height 56
click at [265, 390] on div "Pair Diagnosis Stress, not elsewhere classifi... + 1" at bounding box center [176, 374] width 275 height 56
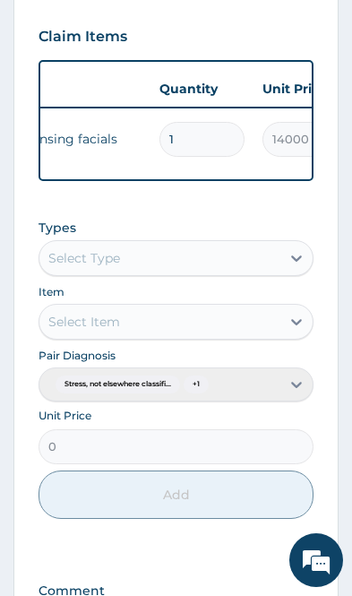
click at [256, 399] on div "Pair Diagnosis Stress, not elsewhere classifi... + 1" at bounding box center [176, 374] width 275 height 56
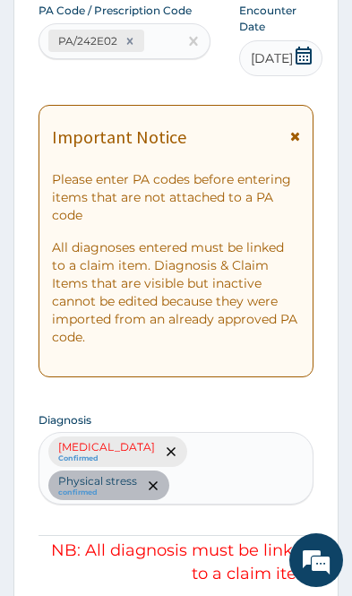
scroll to position [0, 0]
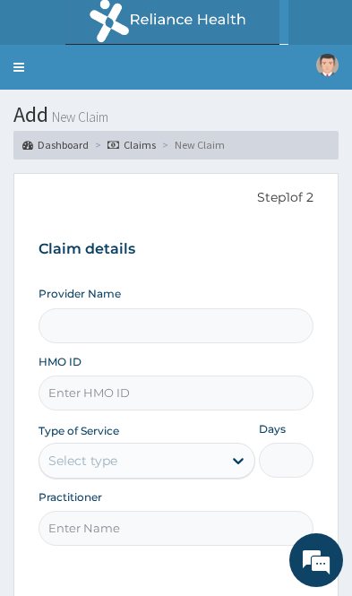
type input "Tiwa Aesthetics Clinic"
type input "1"
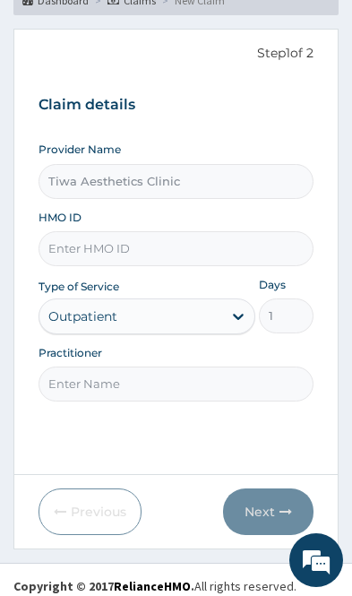
scroll to position [157, 0]
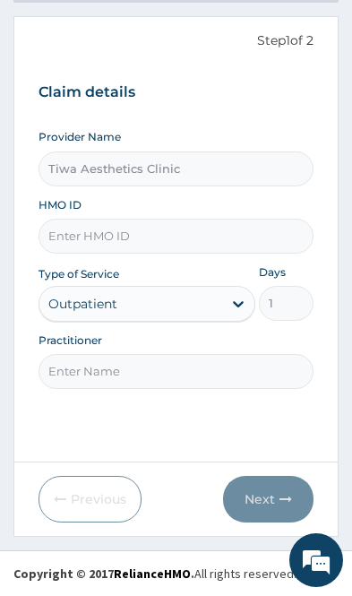
click at [205, 231] on input "HMO ID" at bounding box center [176, 236] width 275 height 35
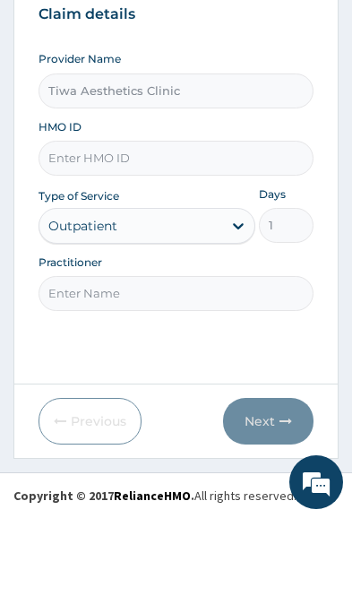
click at [117, 219] on input "HMO ID" at bounding box center [176, 236] width 275 height 35
paste input "FSG/10003/B"
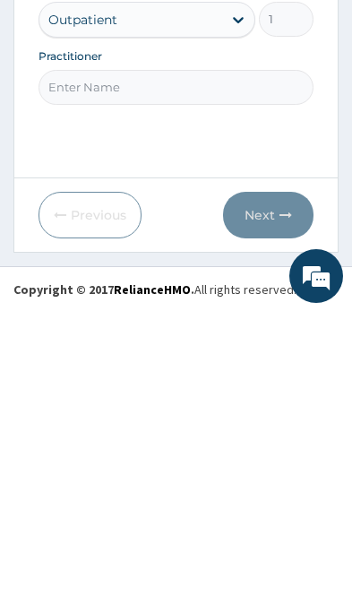
scroll to position [0, 0]
type input "FSG/10003/B"
click at [198, 286] on div "Outpatient" at bounding box center [147, 304] width 217 height 36
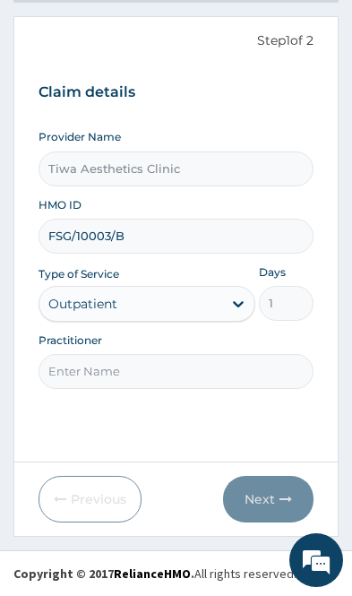
click at [218, 382] on input "Practitioner" at bounding box center [176, 371] width 275 height 35
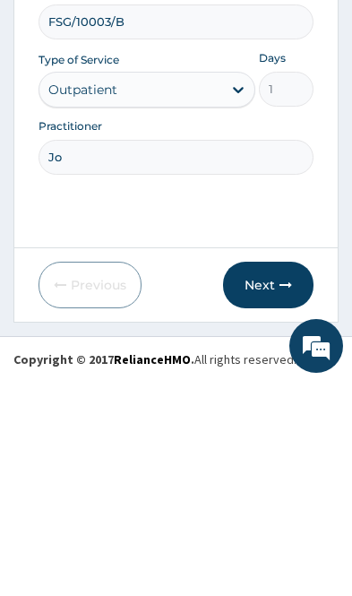
type input "Joy"
click at [260, 476] on button "Next" at bounding box center [268, 499] width 90 height 47
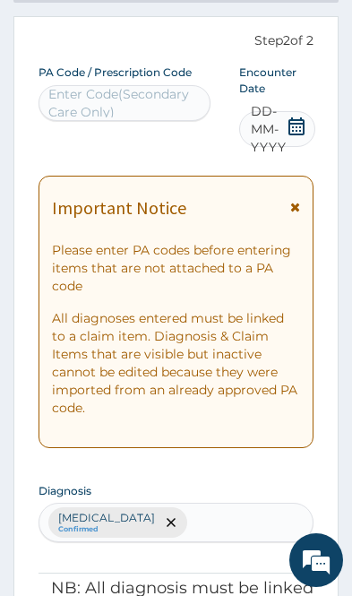
scroll to position [81, 0]
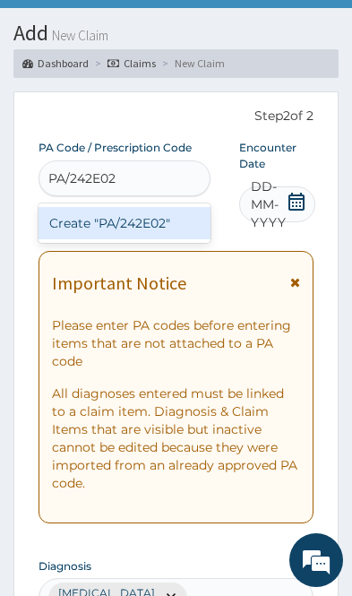
click at [170, 222] on div "Create "PA/242E02"" at bounding box center [125, 223] width 172 height 32
type input "PA/242E02"
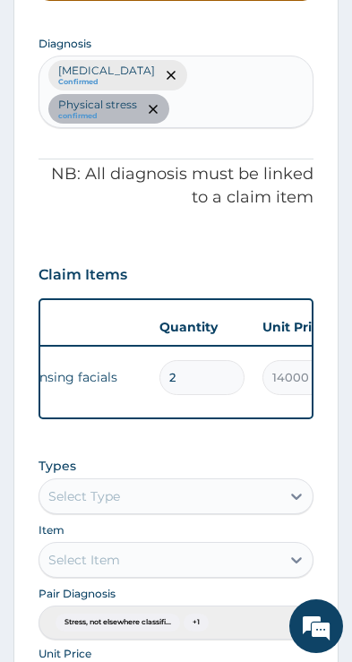
scroll to position [621, 0]
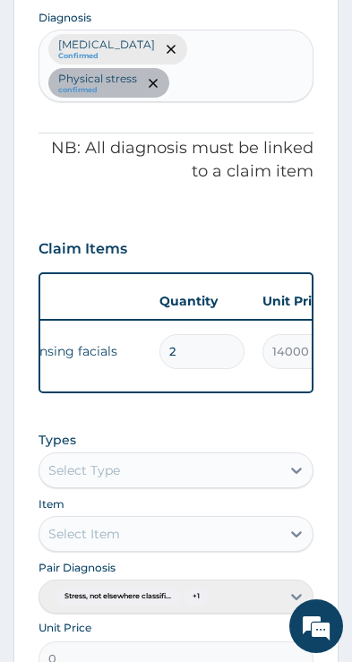
click at [201, 355] on input "2" at bounding box center [201, 351] width 85 height 35
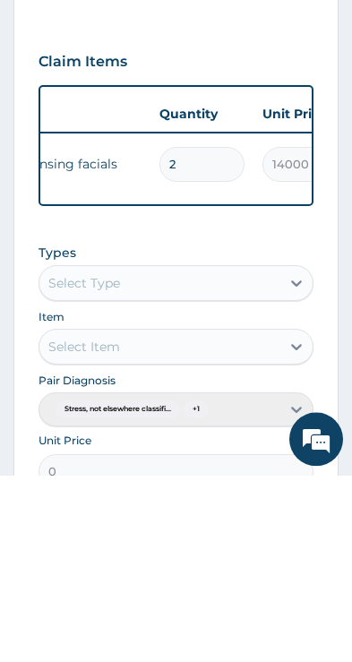
type input "0.00"
type input "1"
type input "14000.00"
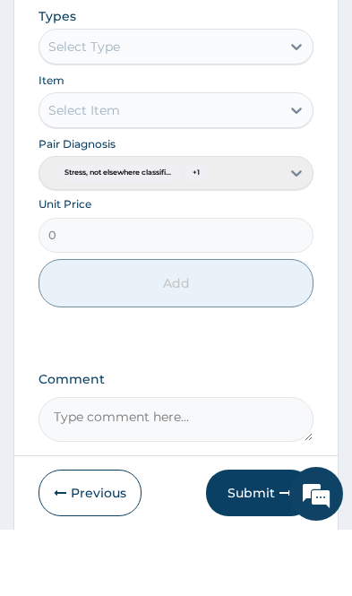
type input "1"
click at [244, 262] on div "Unit Price 0" at bounding box center [176, 290] width 275 height 56
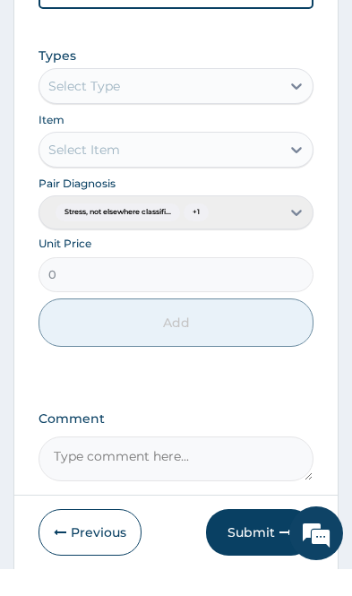
scroll to position [1005, 0]
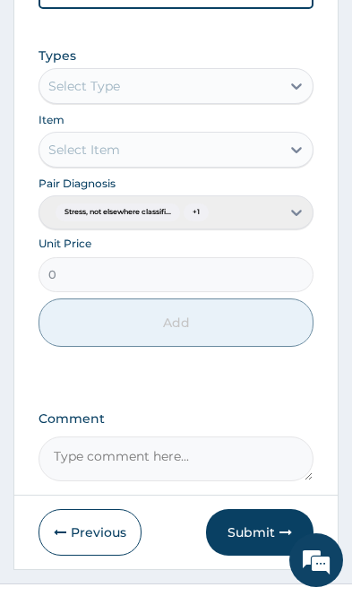
click at [255, 540] on button "Submit" at bounding box center [259, 532] width 107 height 47
click at [240, 535] on button "Submit" at bounding box center [259, 532] width 107 height 47
click at [253, 541] on button "Submit" at bounding box center [259, 532] width 107 height 47
click at [244, 541] on button "Submit" at bounding box center [259, 532] width 107 height 47
click at [251, 542] on button "Submit" at bounding box center [259, 532] width 107 height 47
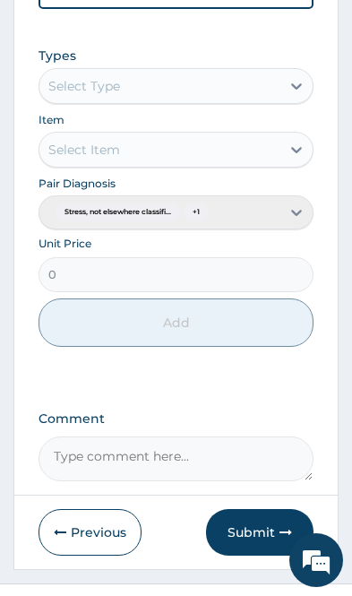
click at [251, 542] on button "Submit" at bounding box center [259, 532] width 107 height 47
click at [258, 533] on button "Submit" at bounding box center [259, 532] width 107 height 47
click at [258, 532] on button "Submit" at bounding box center [259, 532] width 107 height 47
click at [251, 538] on button "Submit" at bounding box center [259, 532] width 107 height 47
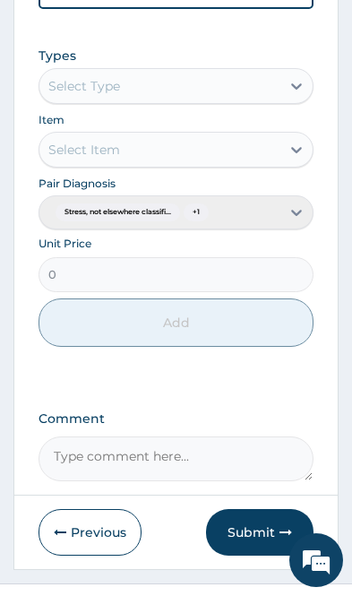
click at [95, 533] on button "Previous" at bounding box center [90, 532] width 103 height 47
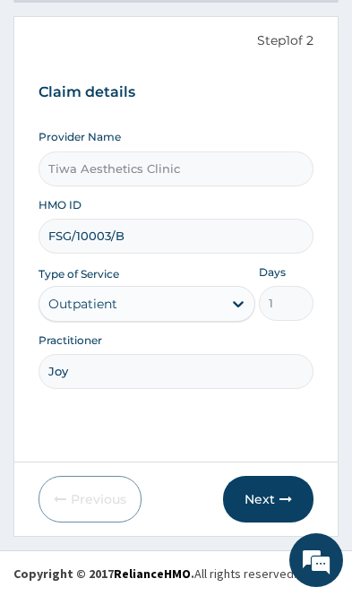
scroll to position [157, 0]
click at [275, 494] on button "Next" at bounding box center [268, 499] width 90 height 47
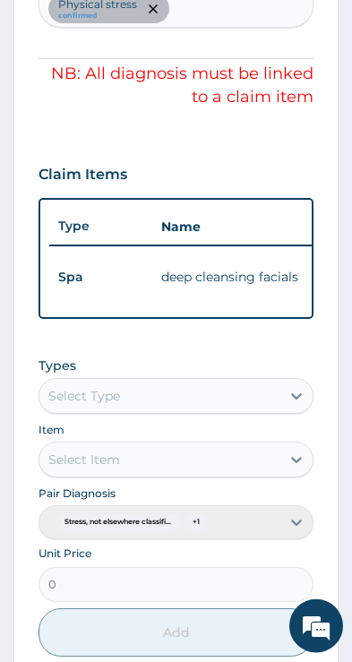
scroll to position [697, 0]
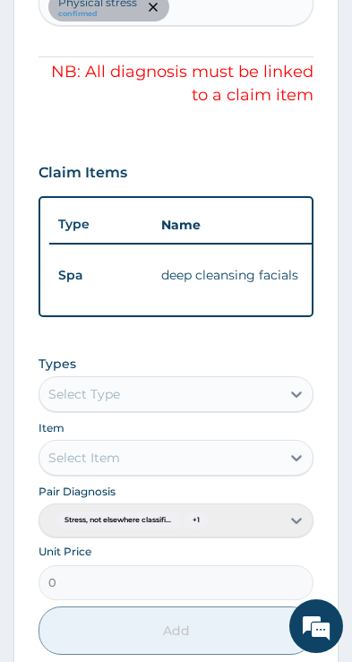
click at [296, 528] on div "Pair Diagnosis Stress, not elsewhere classifi... + 1" at bounding box center [176, 510] width 275 height 56
click at [282, 533] on div "Pair Diagnosis Stress, not elsewhere classifi... + 1" at bounding box center [176, 510] width 275 height 56
click at [270, 529] on div "Pair Diagnosis Stress, not elsewhere classifi... + 1" at bounding box center [176, 510] width 275 height 56
click at [270, 528] on div "Pair Diagnosis Stress, not elsewhere classifi... + 1" at bounding box center [176, 510] width 275 height 56
click at [214, 531] on div "Pair Diagnosis Stress, not elsewhere classifi... + 1" at bounding box center [176, 510] width 275 height 56
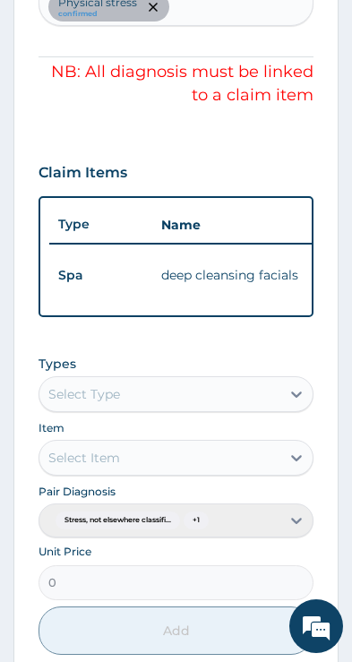
click at [214, 530] on div "Pair Diagnosis Stress, not elsewhere classifi... + 1" at bounding box center [176, 510] width 275 height 56
click at [139, 524] on div "Pair Diagnosis Stress, not elsewhere classifi... + 1" at bounding box center [176, 510] width 275 height 56
click at [138, 523] on div "Pair Diagnosis Stress, not elsewhere classifi... + 1" at bounding box center [176, 510] width 275 height 56
click at [104, 517] on div "Pair Diagnosis Stress, not elsewhere classifi... + 1" at bounding box center [176, 510] width 275 height 56
click at [104, 516] on div "Pair Diagnosis Stress, not elsewhere classifi... + 1" at bounding box center [176, 510] width 275 height 56
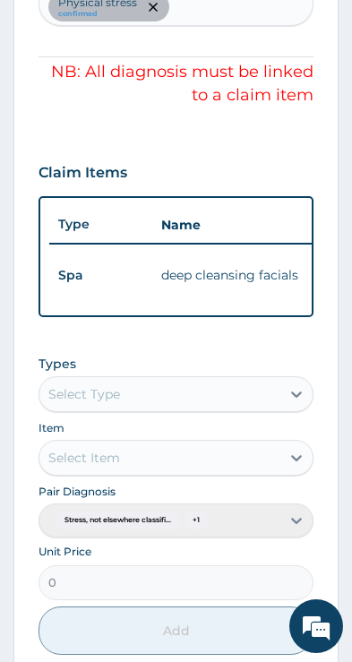
click at [95, 536] on div "Pair Diagnosis Stress, not elsewhere classifi... + 1" at bounding box center [176, 510] width 275 height 56
click at [94, 536] on div "Pair Diagnosis Stress, not elsewhere classifi... + 1" at bounding box center [176, 510] width 275 height 56
click at [109, 537] on div "Pair Diagnosis Stress, not elsewhere classifi... + 1" at bounding box center [176, 510] width 275 height 56
click at [108, 536] on div "Pair Diagnosis Stress, not elsewhere classifi... + 1" at bounding box center [176, 510] width 275 height 56
click at [160, 537] on div "Pair Diagnosis Stress, not elsewhere classifi... + 1" at bounding box center [176, 510] width 275 height 56
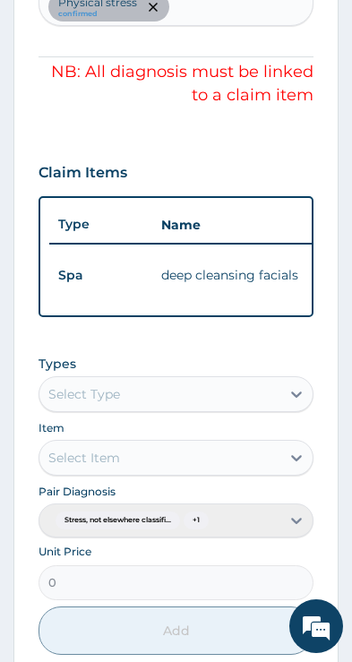
click at [248, 530] on div "Pair Diagnosis Stress, not elsewhere classifi... + 1" at bounding box center [176, 510] width 275 height 56
click at [293, 536] on div "Pair Diagnosis Stress, not elsewhere classifi... + 1" at bounding box center [176, 510] width 275 height 56
click at [279, 533] on div "Pair Diagnosis Stress, not elsewhere classifi... + 1" at bounding box center [176, 510] width 275 height 56
click at [232, 537] on div "Pair Diagnosis Stress, not elsewhere classifi... + 1" at bounding box center [176, 510] width 275 height 56
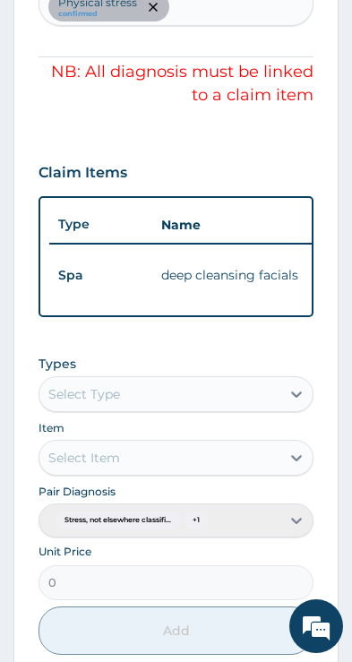
click at [202, 545] on div "Types Select Type Item Select Item Pair Diagnosis Stress, not elsewhere classif…" at bounding box center [176, 505] width 275 height 319
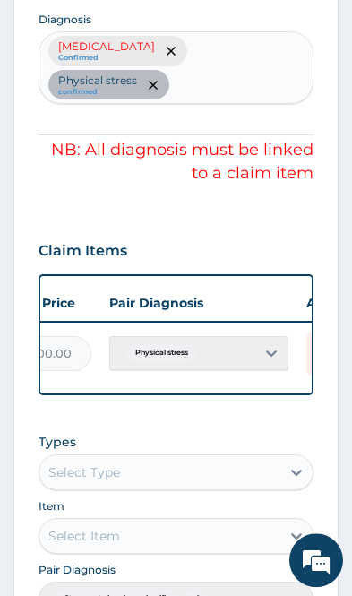
scroll to position [0, 536]
click at [276, 353] on div "Physical stress" at bounding box center [202, 353] width 179 height 34
click at [269, 358] on div "Physical stress" at bounding box center [202, 353] width 179 height 34
click at [269, 357] on div "Physical stress" at bounding box center [202, 353] width 179 height 34
click at [266, 357] on div "Physical stress" at bounding box center [202, 353] width 179 height 34
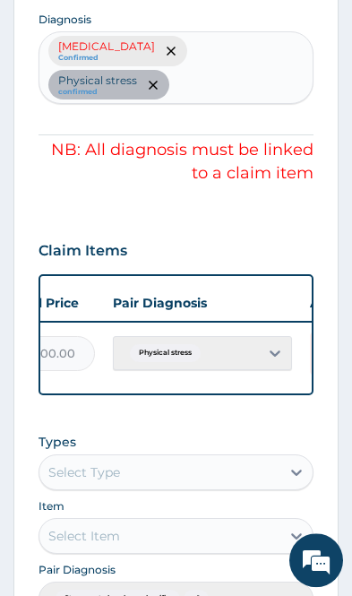
click at [266, 357] on div "Physical stress" at bounding box center [202, 353] width 179 height 34
click at [263, 360] on div "Physical stress" at bounding box center [202, 353] width 179 height 34
click at [263, 359] on div "Physical stress" at bounding box center [202, 353] width 179 height 34
click at [259, 355] on div "Physical stress" at bounding box center [202, 353] width 179 height 34
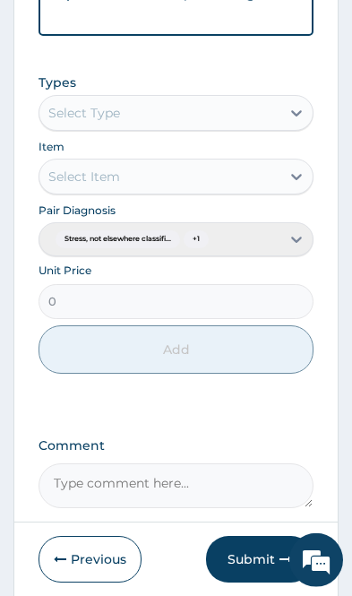
scroll to position [1005, 0]
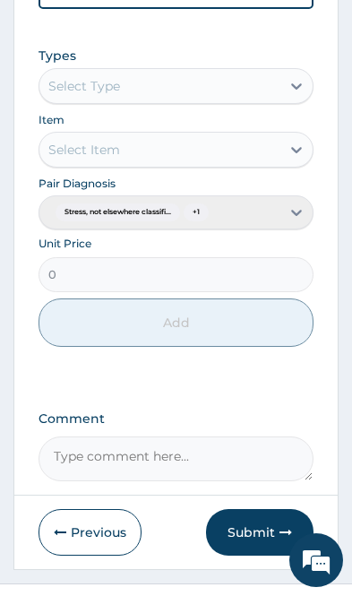
click at [236, 537] on button "Submit" at bounding box center [259, 532] width 107 height 47
click at [237, 536] on button "Submit" at bounding box center [259, 532] width 107 height 47
click at [237, 535] on button "Submit" at bounding box center [259, 532] width 107 height 47
click at [244, 545] on button "Submit" at bounding box center [259, 532] width 107 height 47
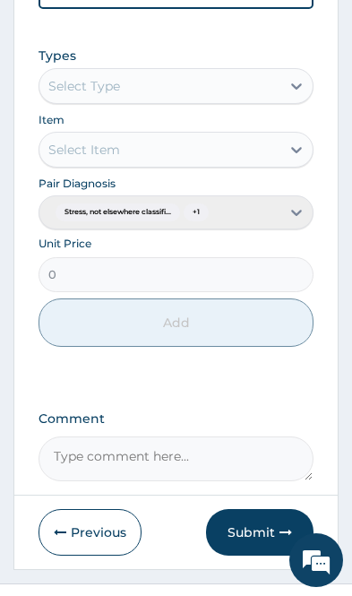
click at [252, 540] on button "Submit" at bounding box center [259, 532] width 107 height 47
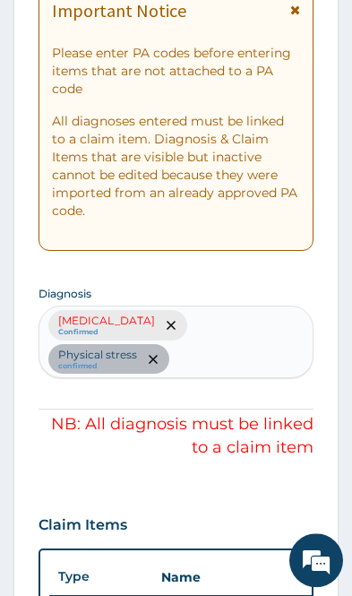
scroll to position [343, 0]
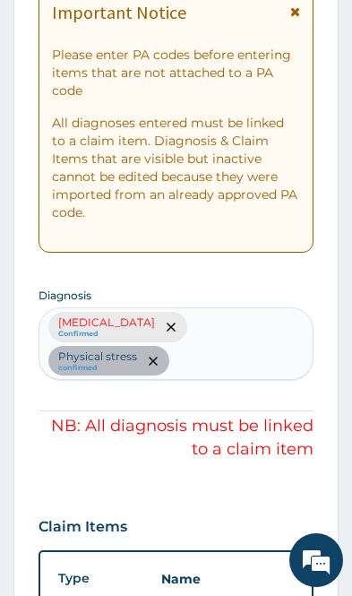
click at [183, 327] on div "Stress, not elsewhere classified Confirmed Physical stress confirmed" at bounding box center [176, 343] width 275 height 73
click at [111, 377] on div "Stress, not elsewhere classified Confirmed Physical stress confirmed" at bounding box center [176, 343] width 275 height 73
click at [146, 337] on div "Stress, not elsewhere classified Confirmed Physical stress confirmed" at bounding box center [176, 343] width 275 height 73
click at [189, 322] on div "Stress, not elsewhere classified Confirmed Physical stress confirmed" at bounding box center [176, 343] width 275 height 73
click at [214, 328] on div "Stress, not elsewhere classified Confirmed Physical stress confirmed" at bounding box center [176, 343] width 275 height 73
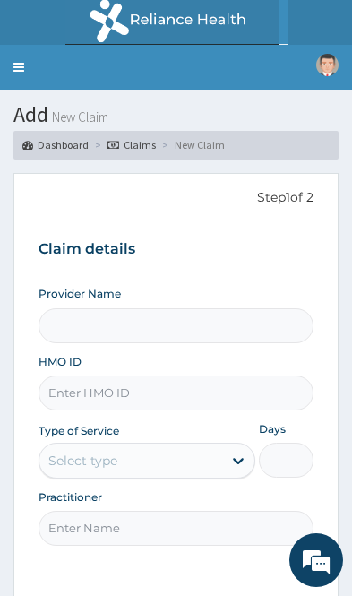
click at [223, 315] on input "Provider Name" at bounding box center [176, 325] width 275 height 35
click at [214, 394] on input "HMO ID" at bounding box center [176, 392] width 275 height 35
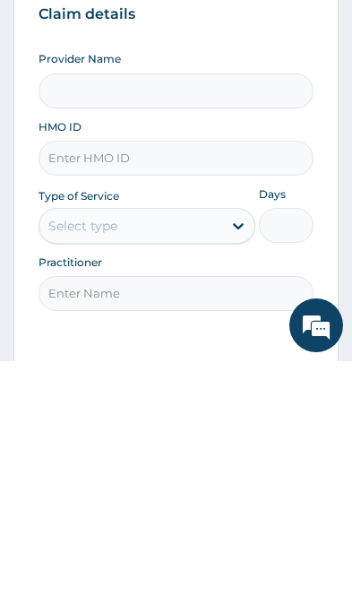
type input "Tiwa Aesthetics Clinic"
type input "1"
click at [201, 375] on input "HMO ID" at bounding box center [176, 392] width 275 height 35
paste input "FSG/10003/B"
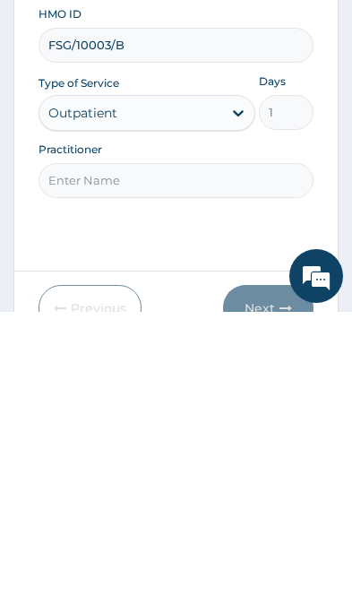
type input "FSG/10003/B"
click at [251, 447] on input "Practitioner" at bounding box center [176, 464] width 275 height 35
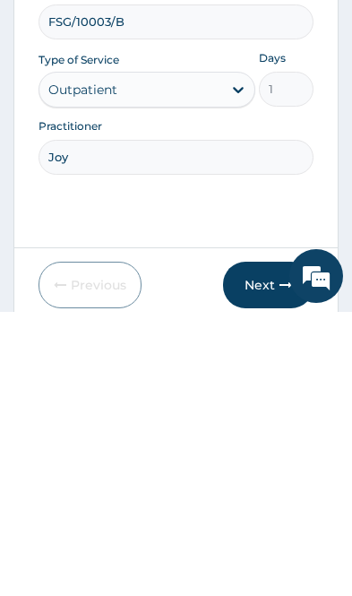
type input "Joy"
click at [252, 208] on div "Step 1 of 2 Claim details Provider Name Tiwa Aesthetics Clinic HMO ID FSG/10003…" at bounding box center [176, 309] width 275 height 417
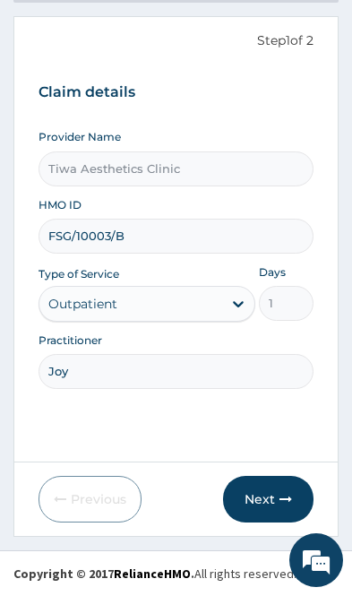
click at [271, 492] on button "Next" at bounding box center [268, 499] width 90 height 47
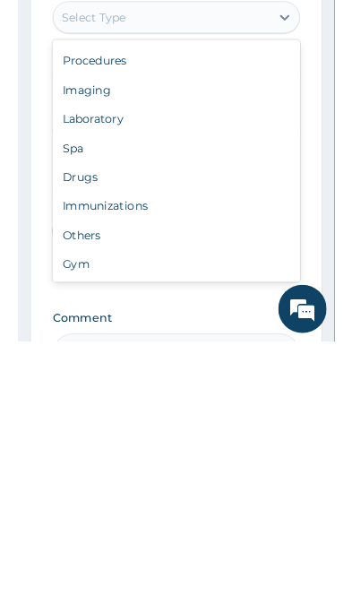
scroll to position [853, 0]
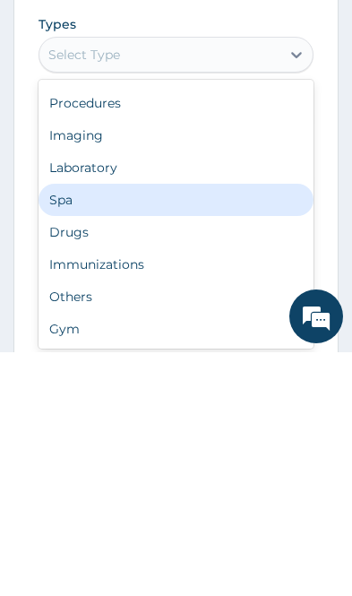
click at [133, 427] on div "Spa" at bounding box center [176, 443] width 275 height 32
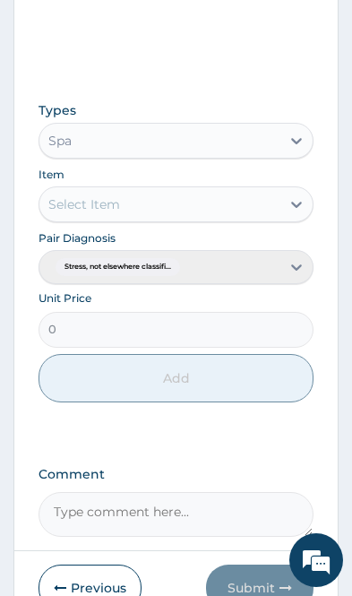
scroll to position [1009, 0]
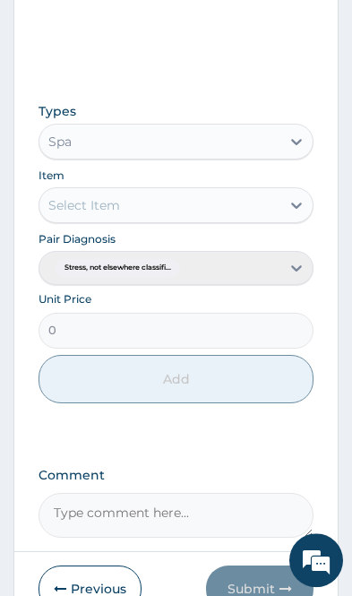
click at [293, 270] on div "Pair Diagnosis Stress, not elsewhere classifi..." at bounding box center [176, 257] width 275 height 56
click at [292, 266] on div "Pair Diagnosis Stress, not elsewhere classifi..." at bounding box center [176, 257] width 275 height 56
click at [251, 260] on div "Pair Diagnosis Stress, not elsewhere classifi..." at bounding box center [176, 257] width 275 height 56
click at [220, 262] on div "Pair Diagnosis Stress, not elsewhere classifi..." at bounding box center [176, 257] width 275 height 56
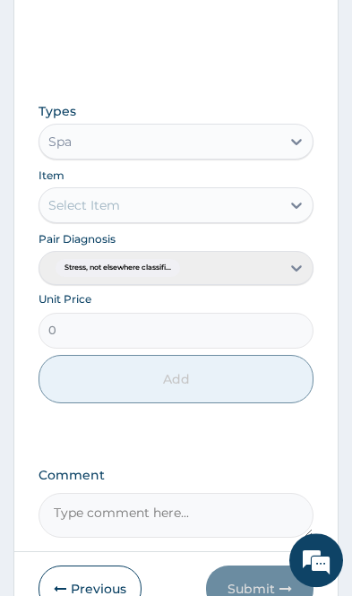
click at [184, 273] on div "Pair Diagnosis Stress, not elsewhere classifi..." at bounding box center [176, 257] width 275 height 56
click at [140, 273] on div "Pair Diagnosis Stress, not elsewhere classifi..." at bounding box center [176, 257] width 275 height 56
click at [139, 263] on div "Pair Diagnosis Stress, not elsewhere classifi..." at bounding box center [176, 257] width 275 height 56
click at [138, 262] on div "Pair Diagnosis Stress, not elsewhere classifi..." at bounding box center [176, 257] width 275 height 56
click at [155, 257] on div "Pair Diagnosis Stress, not elsewhere classifi..." at bounding box center [176, 257] width 275 height 56
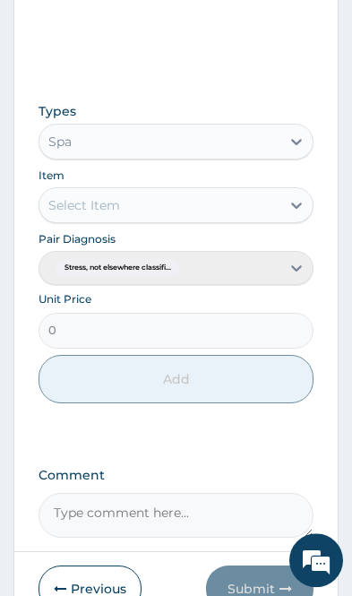
click at [265, 269] on div "Pair Diagnosis Stress, not elsewhere classifi..." at bounding box center [176, 257] width 275 height 56
click at [305, 268] on div "Pair Diagnosis Stress, not elsewhere classifi..." at bounding box center [176, 257] width 275 height 56
click at [304, 267] on div "Pair Diagnosis Stress, not elsewhere classifi..." at bounding box center [176, 257] width 275 height 56
click at [303, 258] on div "Pair Diagnosis Stress, not elsewhere classifi..." at bounding box center [176, 257] width 275 height 56
click at [303, 257] on div "Pair Diagnosis Stress, not elsewhere classifi..." at bounding box center [176, 257] width 275 height 56
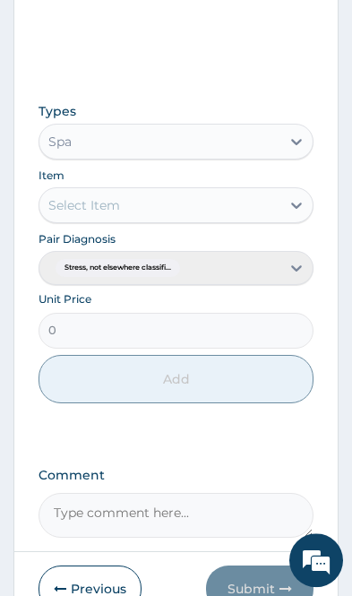
click at [296, 262] on div "Pair Diagnosis Stress, not elsewhere classifi..." at bounding box center [176, 257] width 275 height 56
click at [295, 262] on div "Pair Diagnosis Stress, not elsewhere classifi..." at bounding box center [176, 257] width 275 height 56
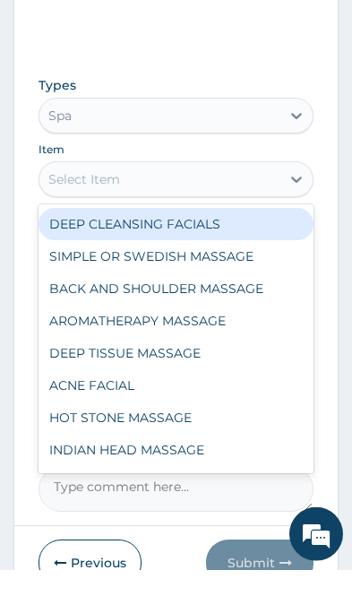
click at [258, 234] on div "DEEP CLEANSING FACIALS" at bounding box center [176, 250] width 275 height 32
type input "16406.25"
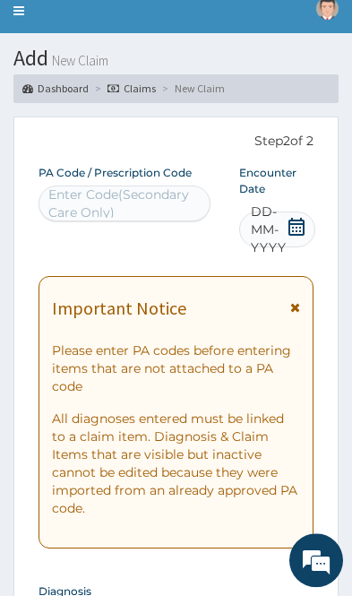
scroll to position [0, 0]
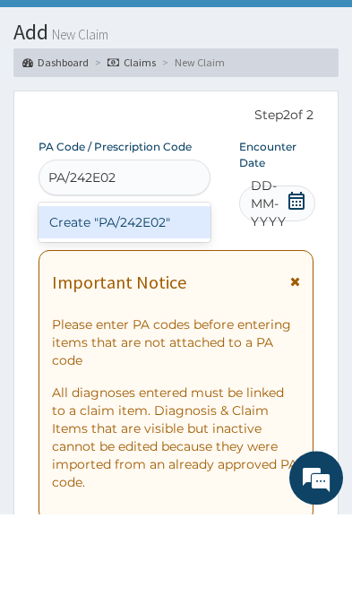
click at [187, 288] on div "Create "PA/242E02"" at bounding box center [125, 304] width 172 height 32
type input "PA/242E02"
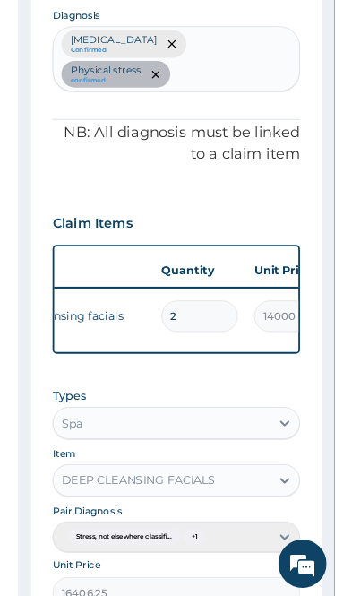
scroll to position [646, 0]
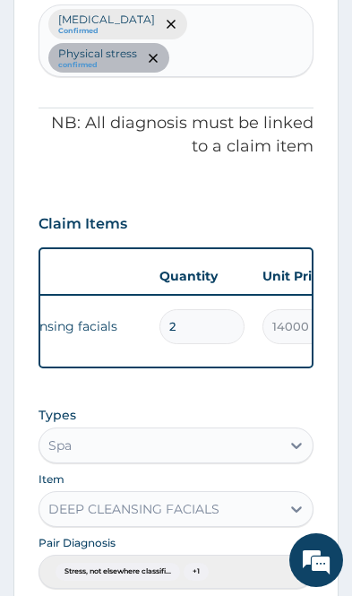
click at [210, 328] on input "2" at bounding box center [201, 326] width 85 height 35
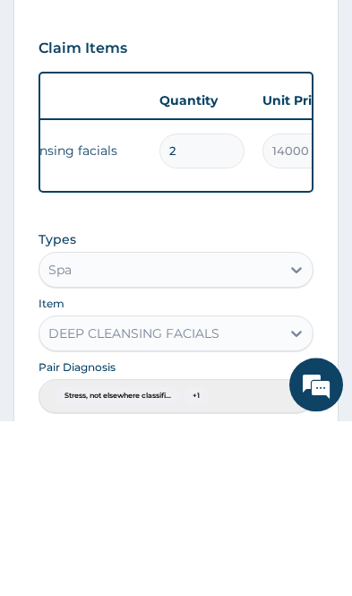
type input "0.00"
type input "1"
type input "14000.00"
type input "1"
click at [274, 212] on div "PA Code / Prescription Code PA/242E02 Encounter Date [DATE] Important Notice Pl…" at bounding box center [176, 207] width 275 height 1265
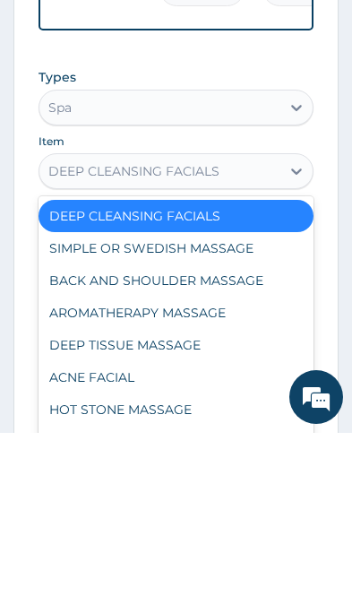
scroll to position [0, 0]
click at [270, 363] on div "DEEP CLEANSING FACIALS" at bounding box center [176, 379] width 275 height 32
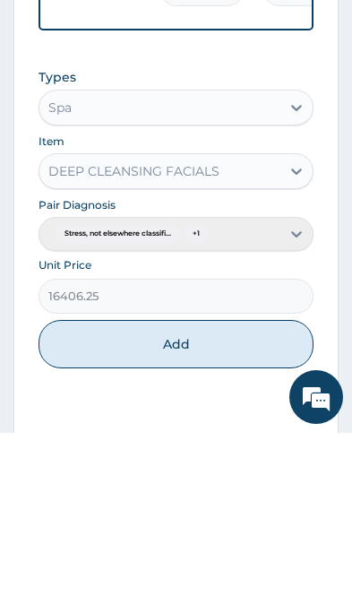
scroll to position [984, 0]
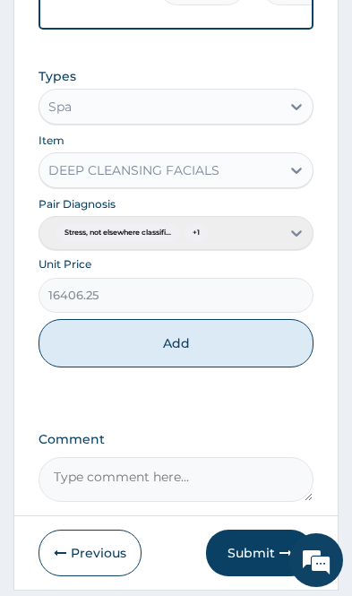
click at [304, 234] on div "Pair Diagnosis Stress, not elsewhere classifi... + 1" at bounding box center [176, 222] width 275 height 56
click at [300, 242] on div "Pair Diagnosis Stress, not elsewhere classifi... + 1" at bounding box center [176, 222] width 275 height 56
click at [300, 240] on div "Pair Diagnosis Stress, not elsewhere classifi... + 1" at bounding box center [176, 222] width 275 height 56
click at [296, 239] on div "Pair Diagnosis Stress, not elsewhere classifi... + 1" at bounding box center [176, 222] width 275 height 56
click at [301, 236] on div "Pair Diagnosis Stress, not elsewhere classifi... + 1" at bounding box center [176, 222] width 275 height 56
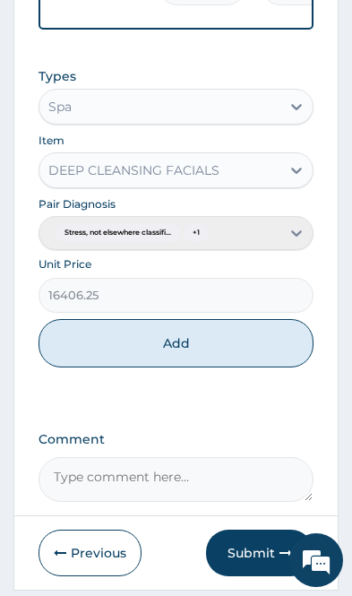
click at [301, 236] on div "Pair Diagnosis Stress, not elsewhere classifi... + 1" at bounding box center [176, 222] width 275 height 56
click at [292, 244] on div "Pair Diagnosis Stress, not elsewhere classifi... + 1" at bounding box center [176, 222] width 275 height 56
click at [291, 244] on div "Pair Diagnosis Stress, not elsewhere classifi... + 1" at bounding box center [176, 222] width 275 height 56
click at [303, 238] on div "Pair Diagnosis Stress, not elsewhere classifi... + 1" at bounding box center [176, 222] width 275 height 56
click at [302, 237] on div "Pair Diagnosis Stress, not elsewhere classifi... + 1" at bounding box center [176, 222] width 275 height 56
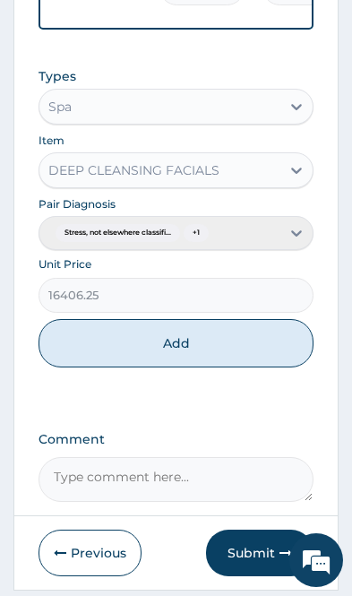
click at [298, 243] on div "Pair Diagnosis Stress, not elsewhere classifi... + 1" at bounding box center [176, 222] width 275 height 56
click at [298, 242] on div "Pair Diagnosis Stress, not elsewhere classifi... + 1" at bounding box center [176, 222] width 275 height 56
click at [296, 244] on div "Pair Diagnosis Stress, not elsewhere classifi... + 1" at bounding box center [176, 222] width 275 height 56
click at [302, 236] on div "Pair Diagnosis Stress, not elsewhere classifi... + 1" at bounding box center [176, 222] width 275 height 56
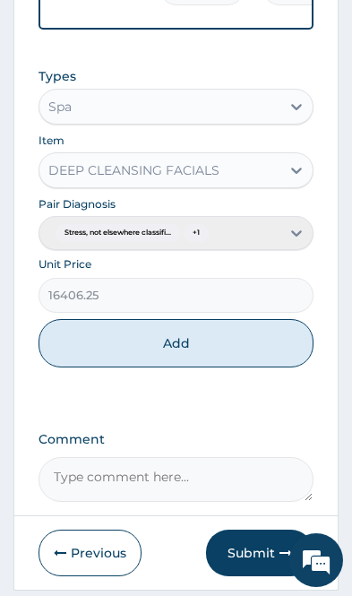
click at [301, 236] on div "Pair Diagnosis Stress, not elsewhere classifi... + 1" at bounding box center [176, 222] width 275 height 56
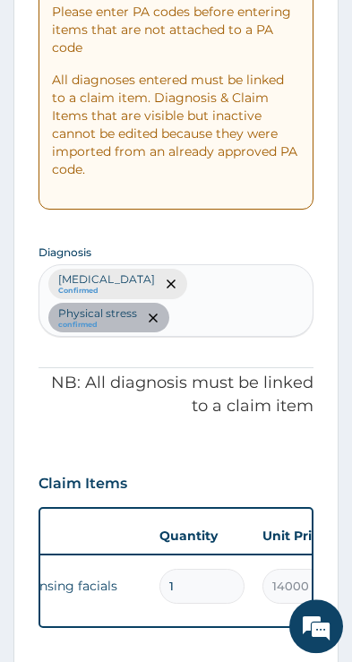
scroll to position [404, 0]
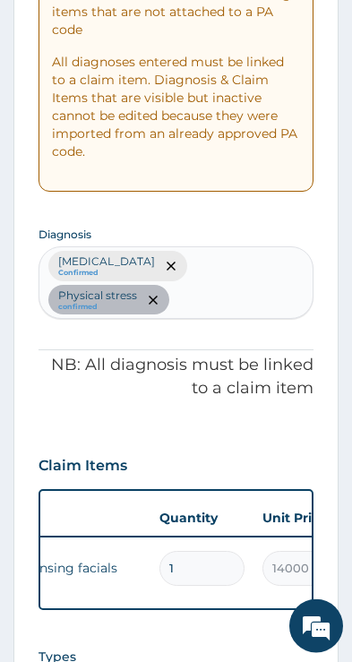
click at [239, 271] on div "Stress, not elsewhere classified Confirmed Physical stress confirmed" at bounding box center [176, 282] width 275 height 73
click at [235, 270] on div "Stress, not elsewhere classified Confirmed Physical stress confirmed" at bounding box center [176, 282] width 275 height 73
click at [241, 270] on div "Stress, not elsewhere classified Confirmed Physical stress confirmed" at bounding box center [176, 282] width 275 height 73
click at [244, 271] on div "Stress, not elsewhere classified Confirmed Physical stress confirmed" at bounding box center [176, 282] width 275 height 73
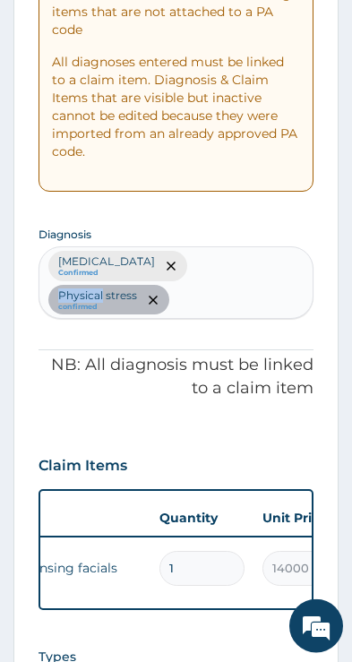
click at [270, 192] on div "Important Notice Please enter PA codes before entering items that are not attac…" at bounding box center [176, 55] width 275 height 272
click at [238, 271] on div "Stress, not elsewhere classified Confirmed Physical stress confirmed" at bounding box center [176, 282] width 275 height 73
click at [238, 270] on div "Stress, not elsewhere classified Confirmed Physical stress confirmed" at bounding box center [176, 282] width 275 height 73
click at [234, 275] on div "Stress, not elsewhere classified Confirmed Physical stress confirmed" at bounding box center [176, 282] width 275 height 73
click at [234, 274] on div "Stress, not elsewhere classified Confirmed Physical stress confirmed" at bounding box center [176, 282] width 275 height 73
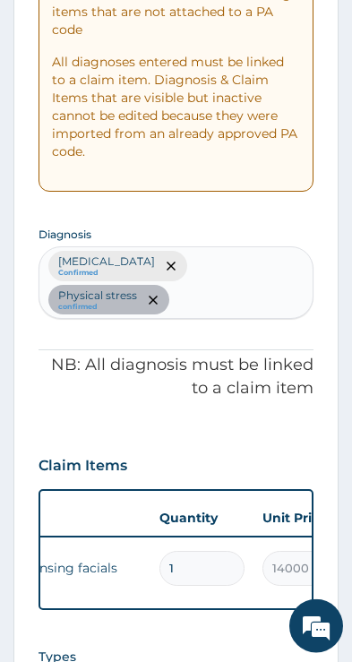
click at [238, 270] on div "Stress, not elsewhere classified Confirmed Physical stress confirmed" at bounding box center [176, 282] width 275 height 73
click at [238, 269] on div "Stress, not elsewhere classified Confirmed Physical stress confirmed" at bounding box center [176, 282] width 275 height 73
click at [242, 268] on div "Stress, not elsewhere classified Confirmed Physical stress confirmed" at bounding box center [176, 282] width 275 height 73
click at [242, 267] on div "Stress, not elsewhere classified Confirmed Physical stress confirmed" at bounding box center [176, 282] width 275 height 73
click at [241, 270] on div "Stress, not elsewhere classified Confirmed Physical stress confirmed" at bounding box center [176, 282] width 275 height 73
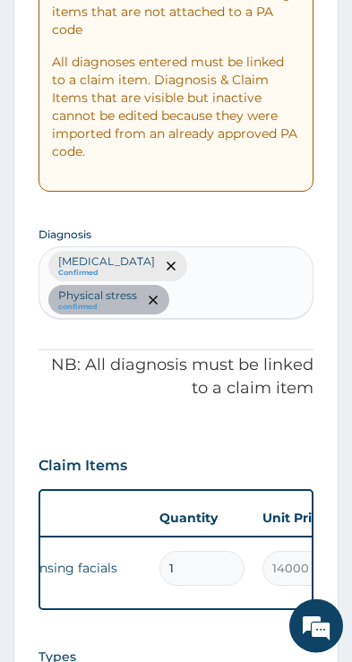
click at [246, 270] on div "Stress, not elsewhere classified Confirmed Physical stress confirmed" at bounding box center [176, 282] width 275 height 73
click at [244, 269] on div "Stress, not elsewhere classified Confirmed Physical stress confirmed" at bounding box center [176, 282] width 275 height 73
click at [244, 270] on div "Stress, not elsewhere classified Confirmed Physical stress confirmed" at bounding box center [176, 282] width 275 height 73
click at [245, 267] on div "Stress, not elsewhere classified Confirmed Physical stress confirmed" at bounding box center [176, 282] width 275 height 73
click at [247, 274] on div "Stress, not elsewhere classified Confirmed Physical stress confirmed" at bounding box center [176, 282] width 275 height 73
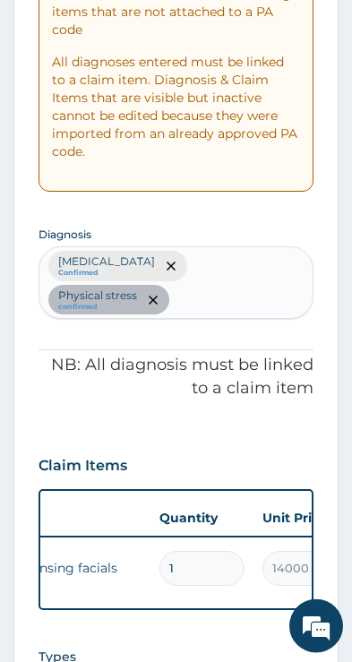
click at [247, 270] on div "Stress, not elsewhere classified Confirmed Physical stress confirmed" at bounding box center [176, 282] width 275 height 73
click at [246, 270] on div "Stress, not elsewhere classified Confirmed Physical stress confirmed" at bounding box center [176, 282] width 275 height 73
click at [247, 270] on div "Stress, not elsewhere classified Confirmed Physical stress confirmed" at bounding box center [176, 282] width 275 height 73
click at [247, 269] on div "Stress, not elsewhere classified Confirmed Physical stress confirmed" at bounding box center [176, 282] width 275 height 73
click at [240, 273] on div "Stress, not elsewhere classified Confirmed Physical stress confirmed" at bounding box center [176, 282] width 275 height 73
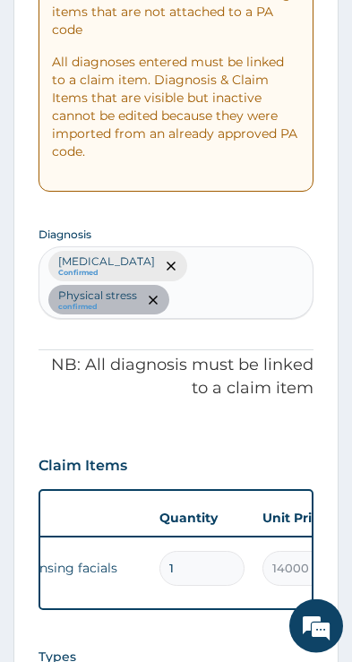
click at [239, 272] on div "Stress, not elsewhere classified Confirmed Physical stress confirmed" at bounding box center [176, 282] width 275 height 73
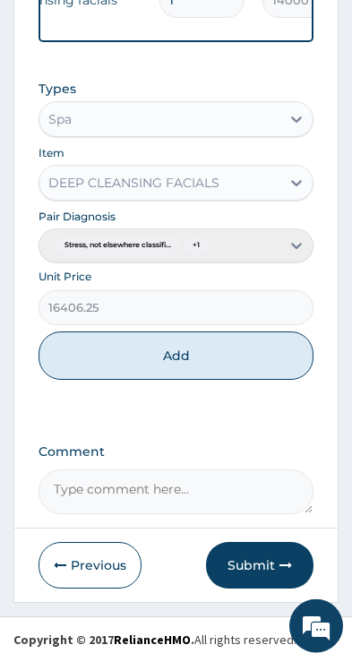
scroll to position [974, 0]
click at [251, 350] on button "Add" at bounding box center [176, 355] width 275 height 48
type input "0"
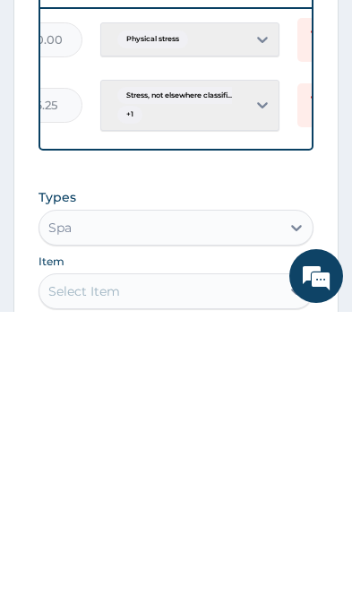
scroll to position [0, 562]
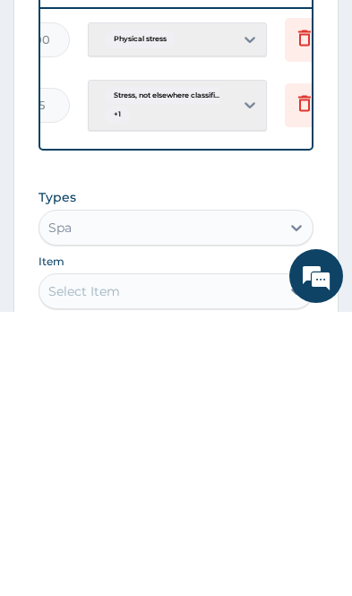
click at [293, 302] on icon at bounding box center [304, 324] width 39 height 44
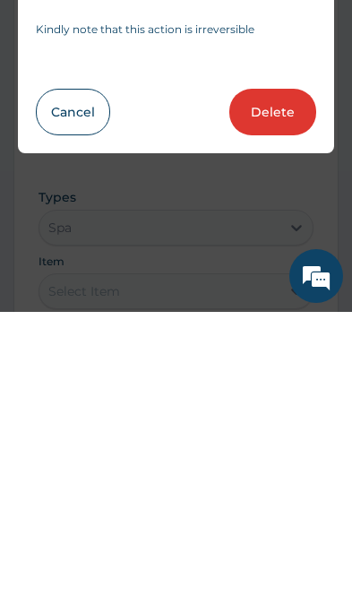
scroll to position [932, 0]
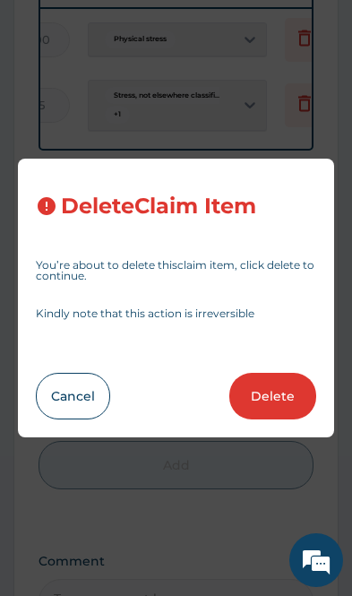
click at [68, 397] on button "Cancel" at bounding box center [73, 396] width 74 height 47
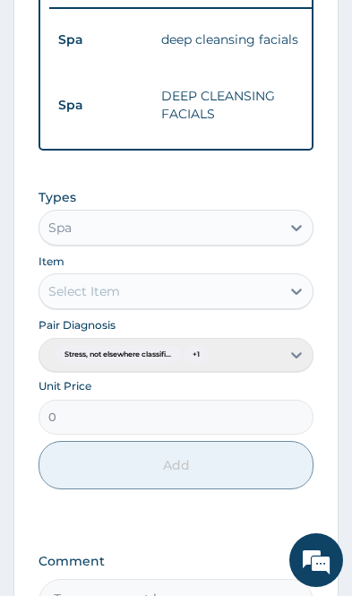
scroll to position [0, 0]
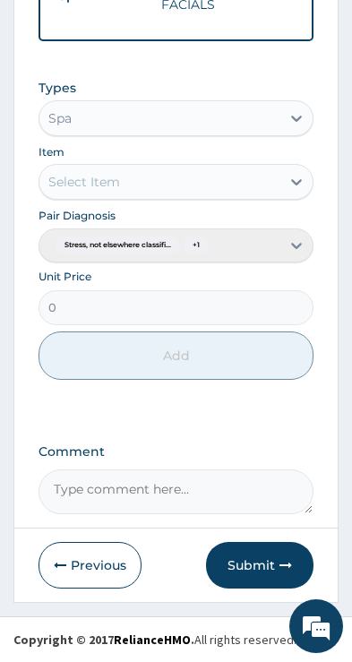
click at [262, 562] on button "Submit" at bounding box center [259, 565] width 107 height 47
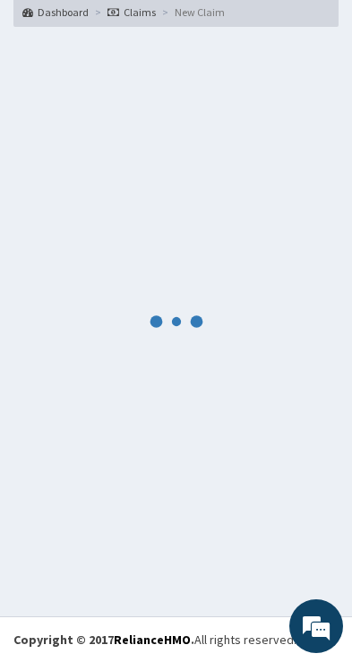
scroll to position [132, 0]
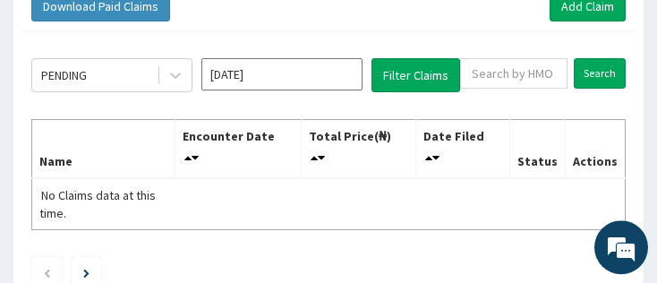
scroll to position [202, 0]
click at [351, 75] on input "text" at bounding box center [513, 73] width 107 height 30
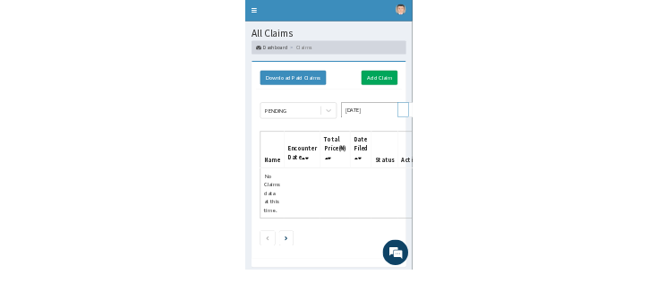
scroll to position [45, 0]
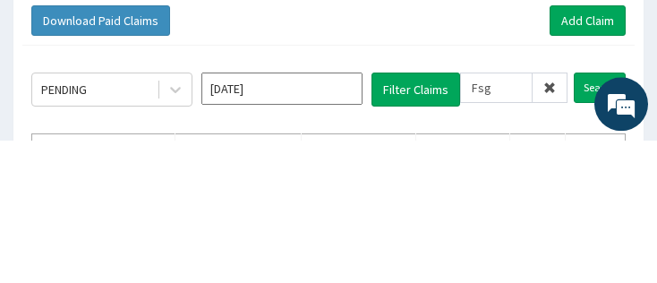
click at [351, 149] on link "Add Claim" at bounding box center [588, 164] width 76 height 30
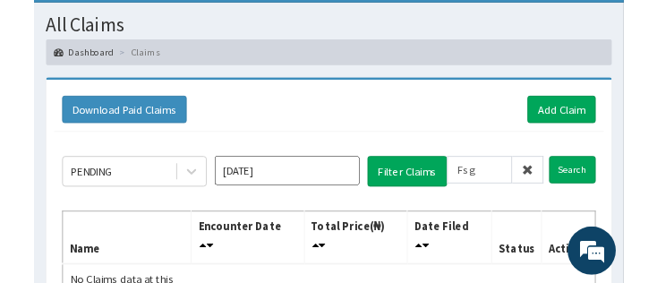
scroll to position [120, 0]
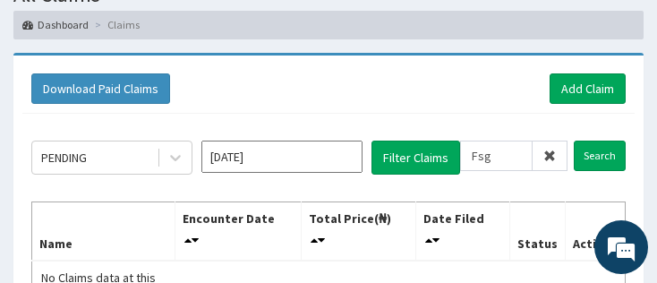
click at [351, 159] on input "Search" at bounding box center [600, 156] width 52 height 30
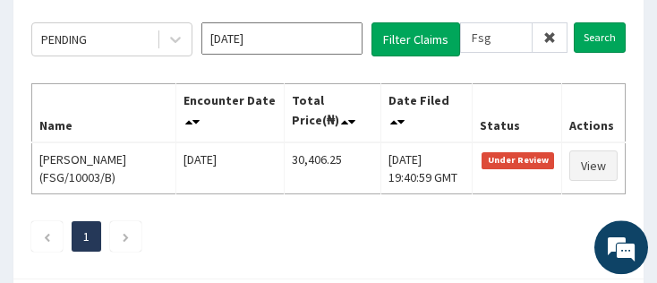
scroll to position [0, 0]
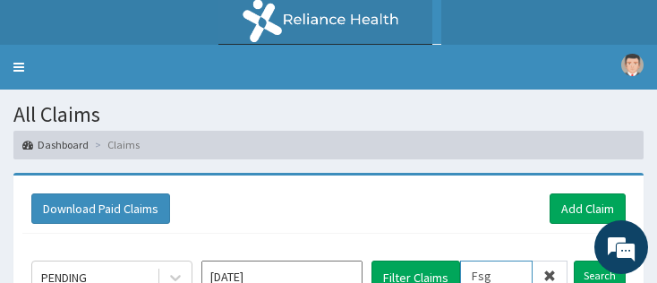
click at [351, 276] on input "Fsg" at bounding box center [496, 276] width 73 height 30
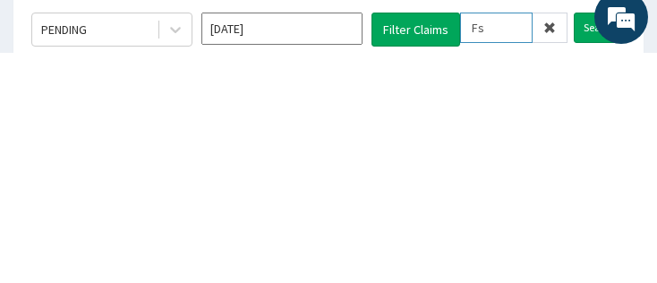
type input "F"
type input "Lld"
click at [351, 243] on input "Search" at bounding box center [600, 258] width 52 height 30
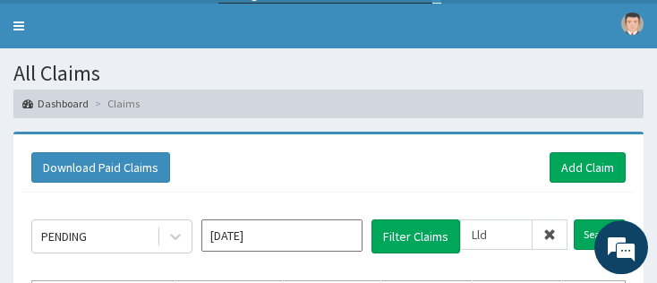
scroll to position [0, 0]
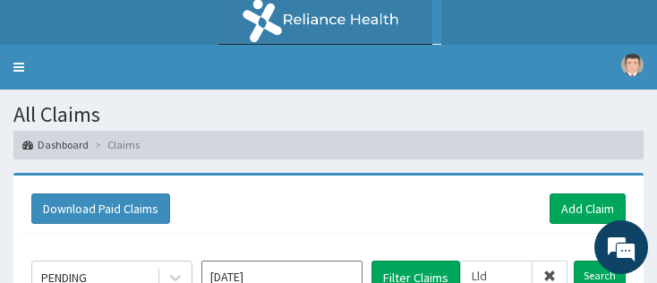
click at [351, 216] on link "Add Claim" at bounding box center [588, 208] width 76 height 30
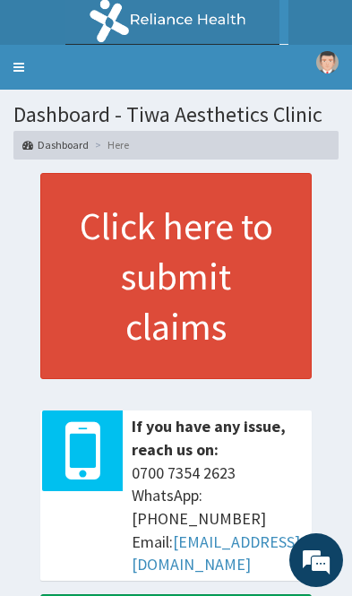
click at [30, 71] on link "Toggle navigation" at bounding box center [19, 67] width 38 height 45
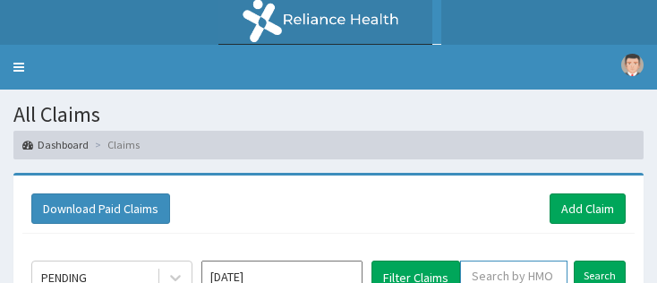
click at [351, 277] on input "text" at bounding box center [513, 276] width 107 height 30
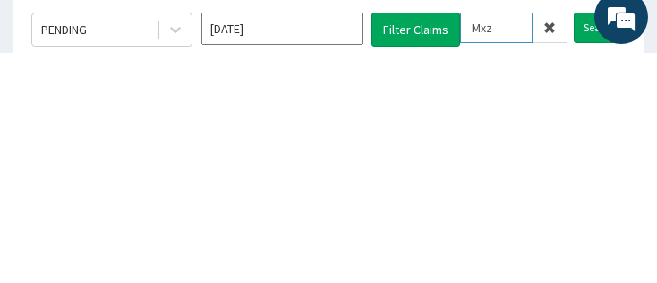
type input "Mxz"
click at [351, 243] on input "Search" at bounding box center [600, 258] width 52 height 30
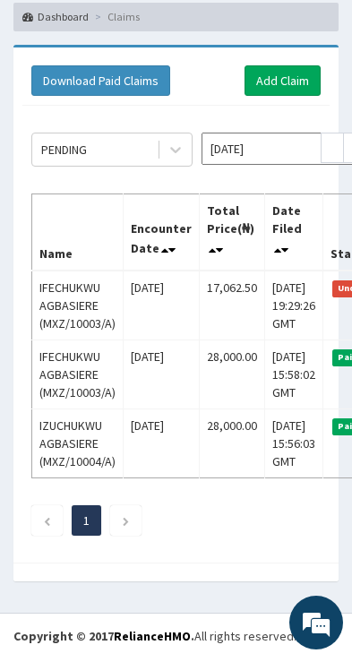
scroll to position [229, 0]
